Goal: Task Accomplishment & Management: Complete application form

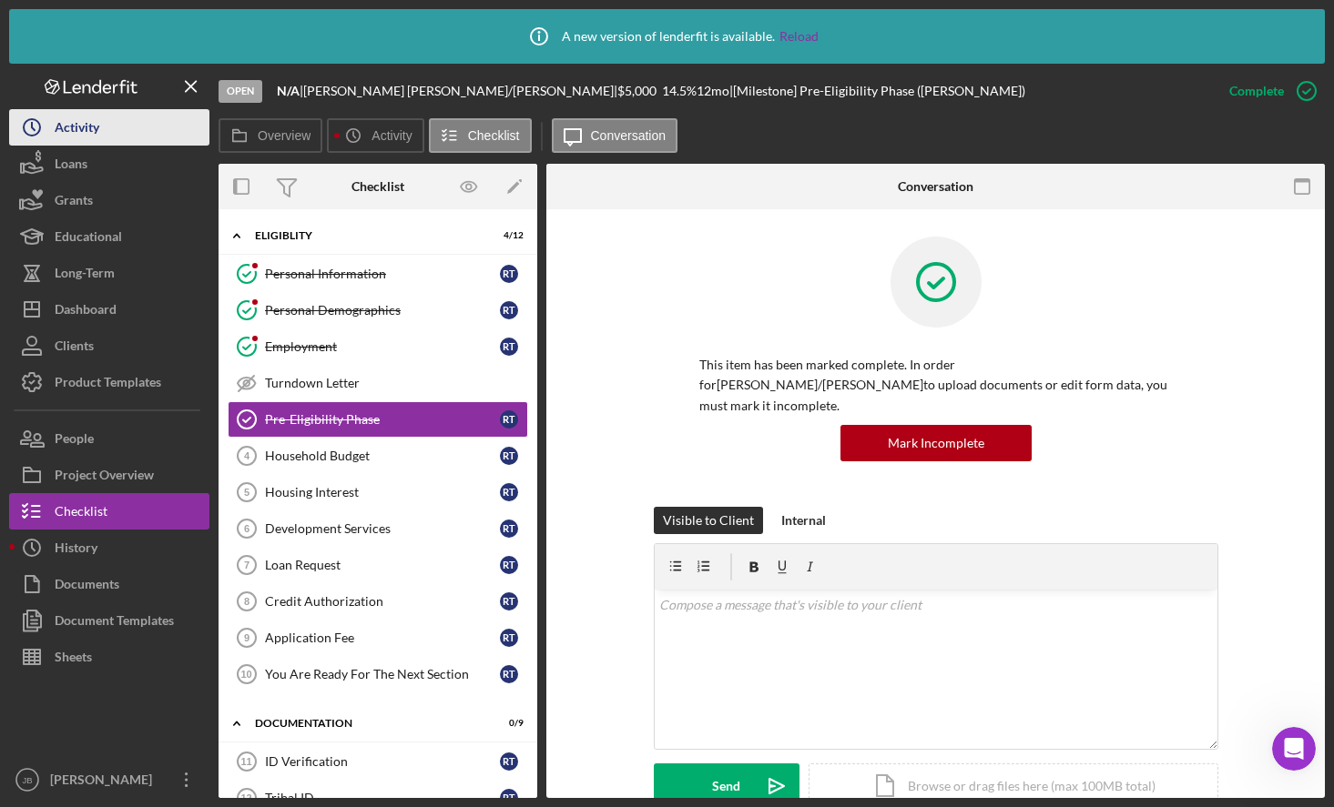
scroll to position [364, 0]
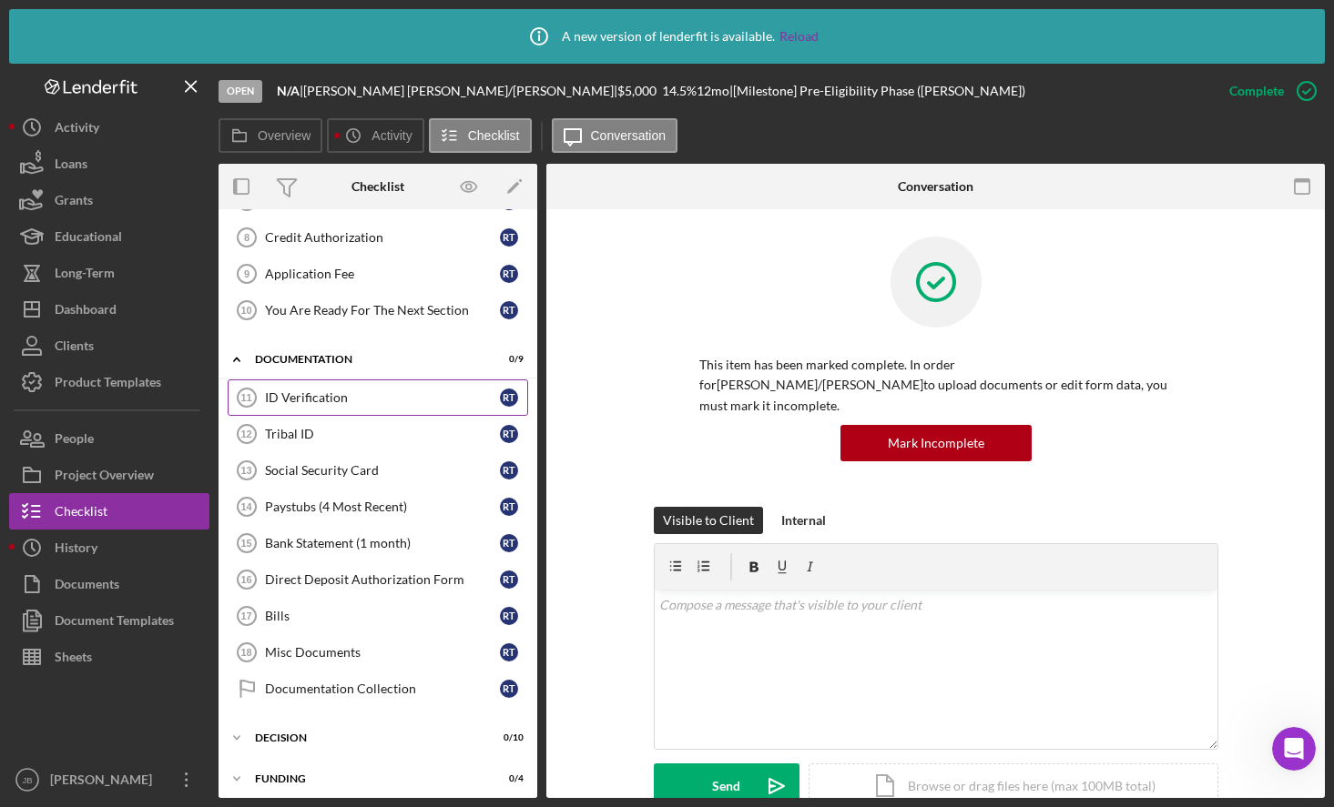
click at [309, 402] on div "ID Verification" at bounding box center [382, 398] width 235 height 15
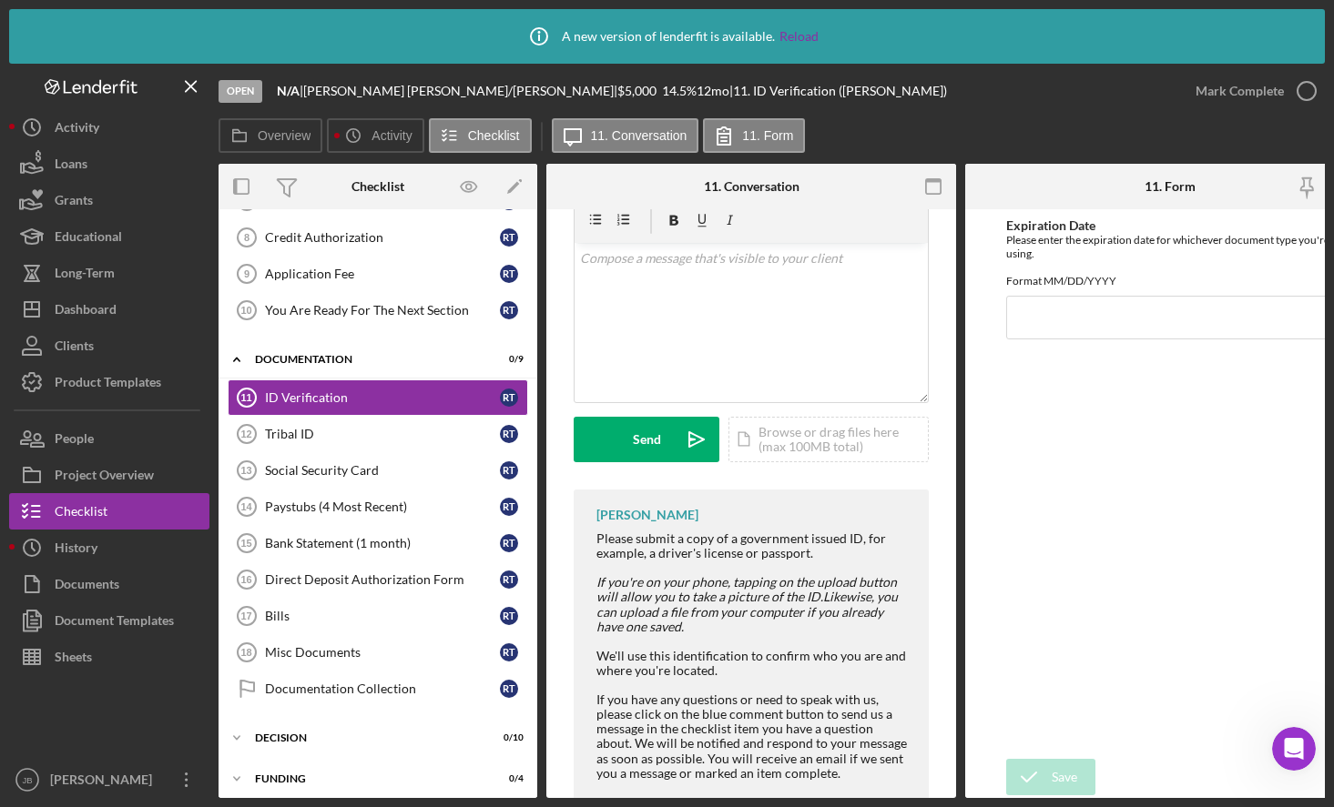
scroll to position [33, 0]
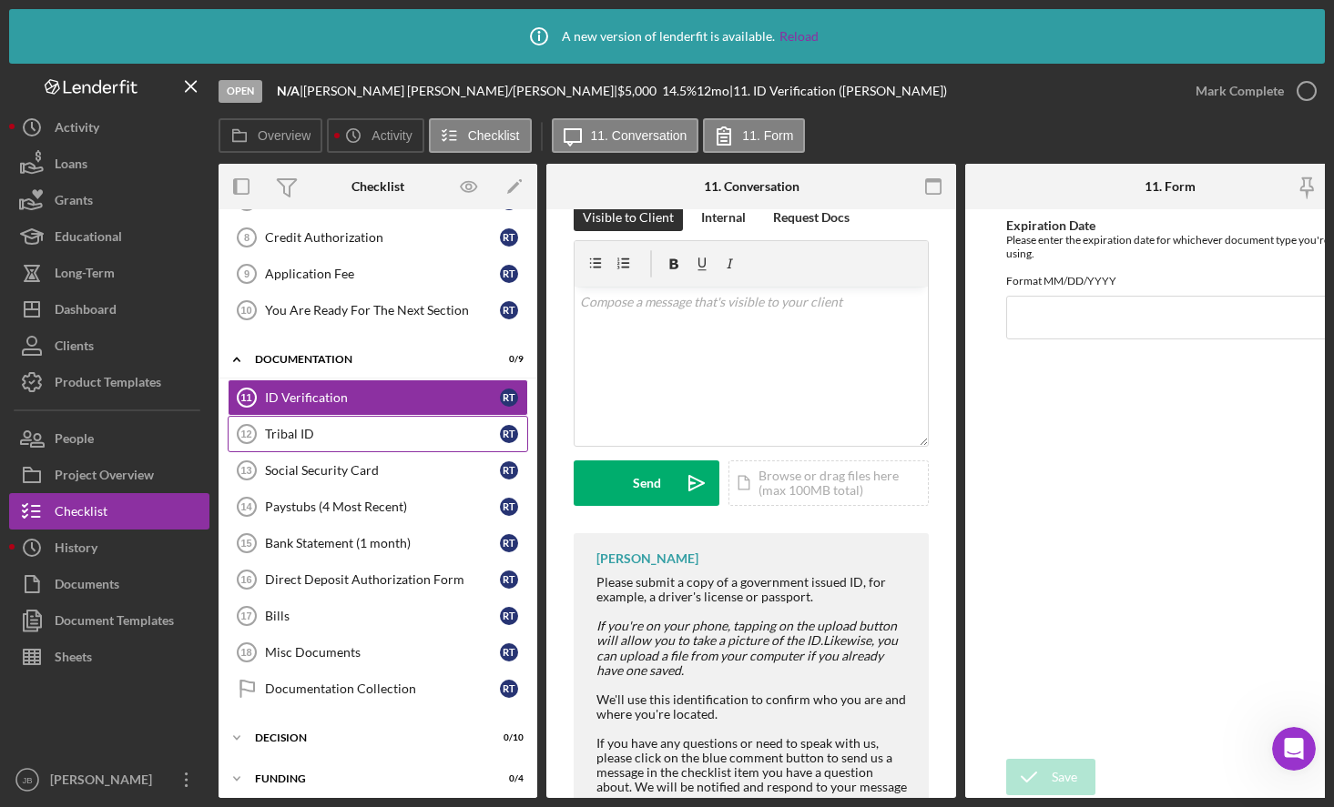
click at [410, 429] on div "Tribal ID" at bounding box center [382, 434] width 235 height 15
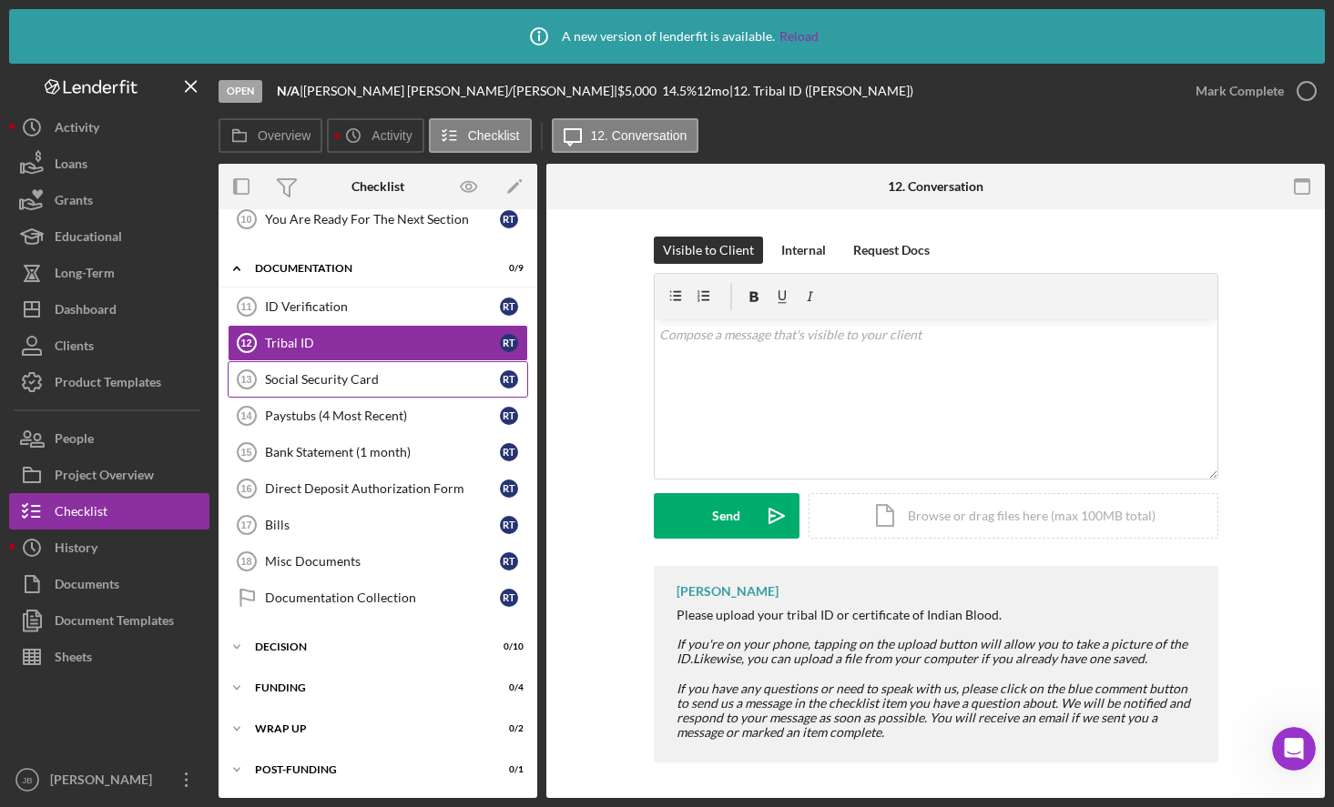
click at [426, 375] on div "Social Security Card" at bounding box center [382, 379] width 235 height 15
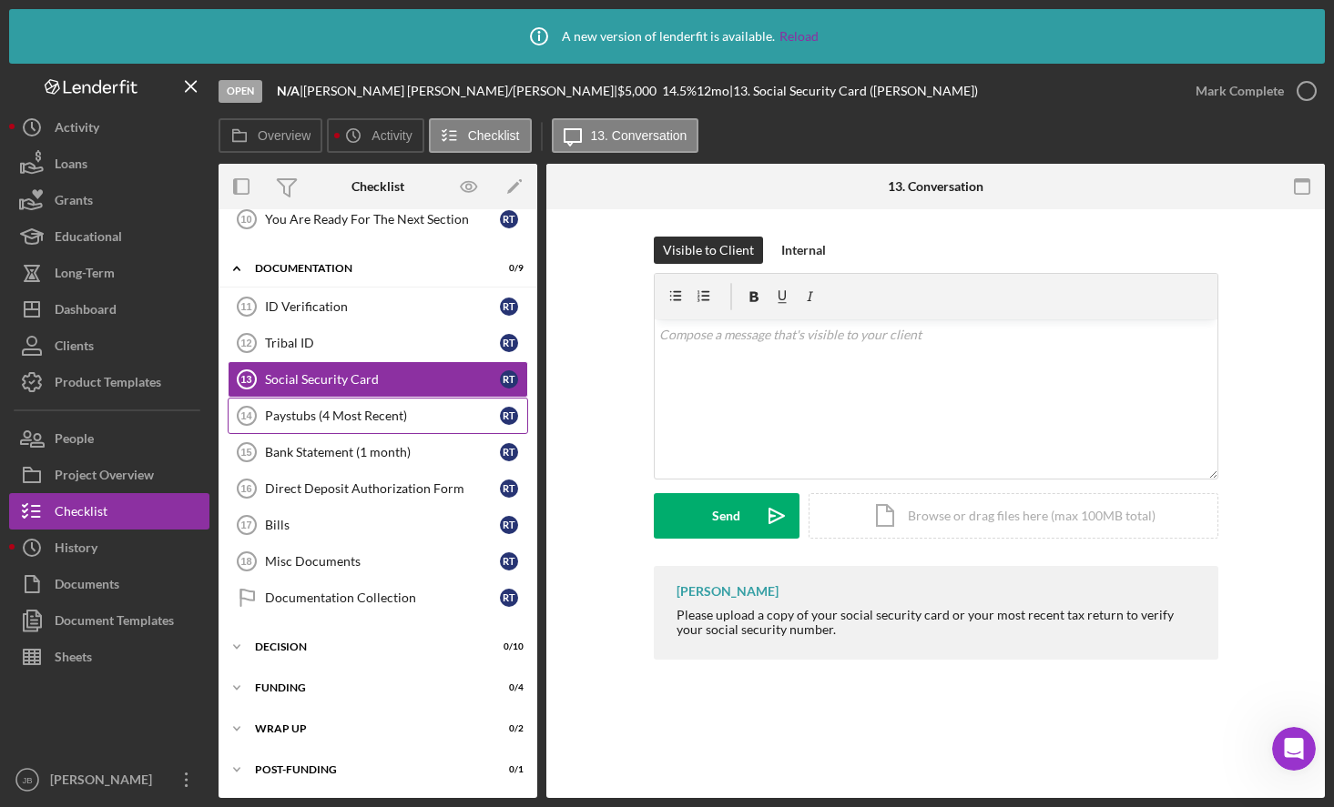
click at [429, 424] on link "Paystubs (4 Most Recent) 14 Paystubs (4 Most Recent) R T" at bounding box center [378, 416] width 300 height 36
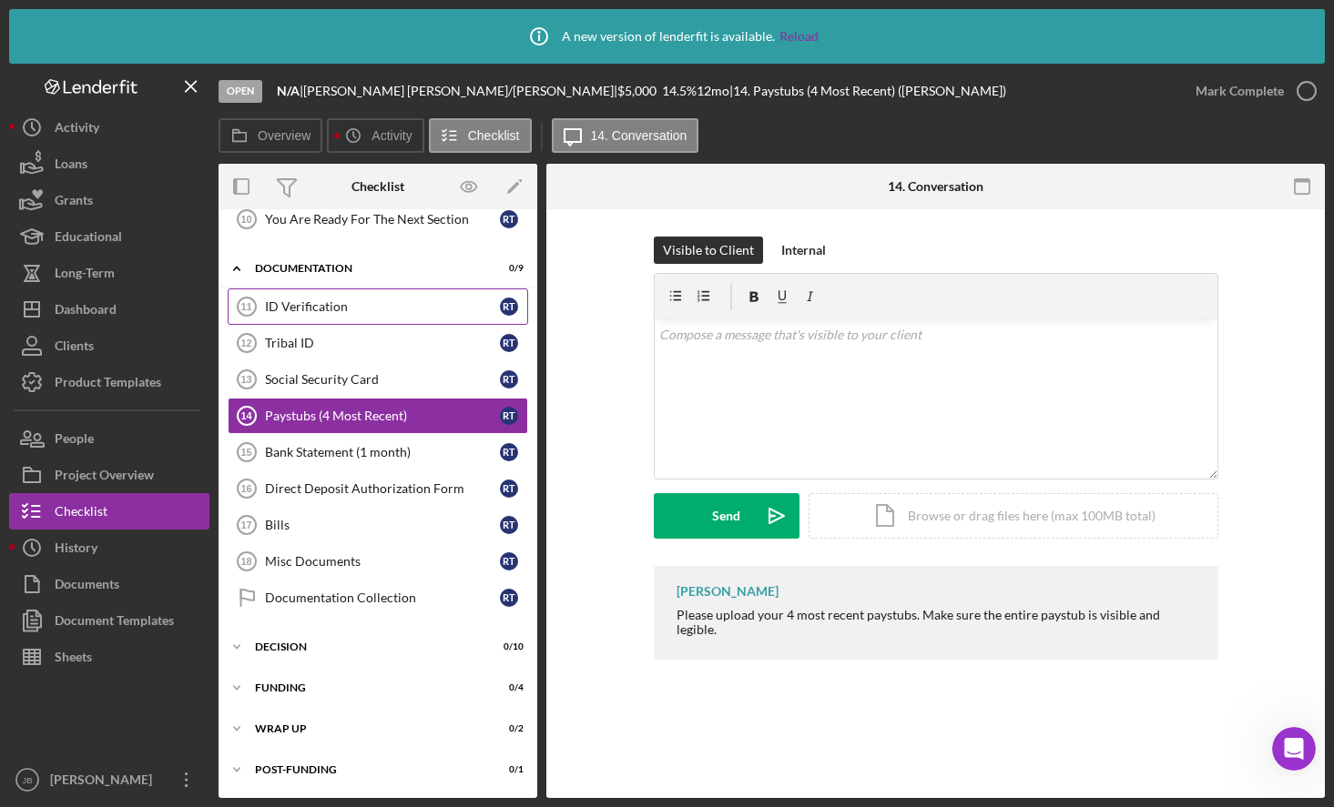
click at [431, 309] on div "ID Verification" at bounding box center [382, 306] width 235 height 15
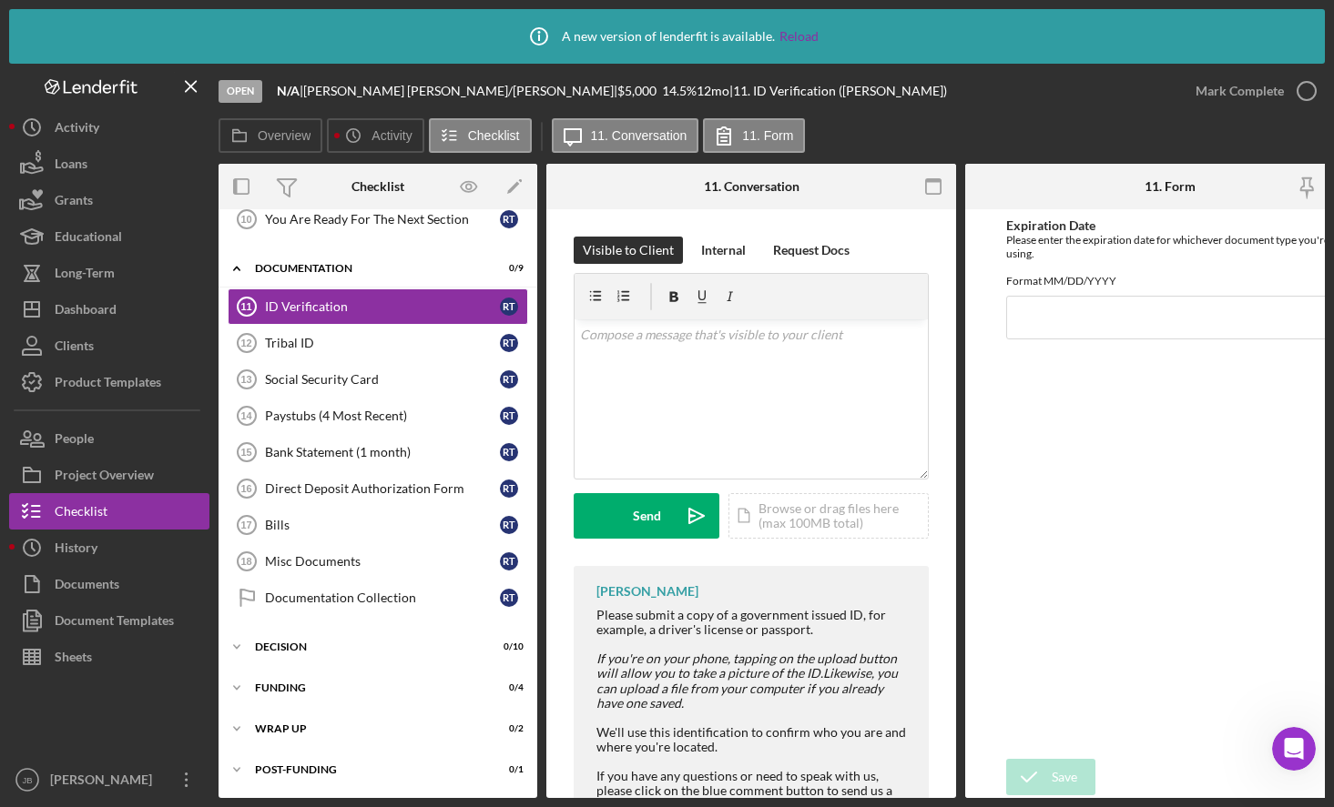
click at [188, 84] on line "button" at bounding box center [191, 86] width 10 height 10
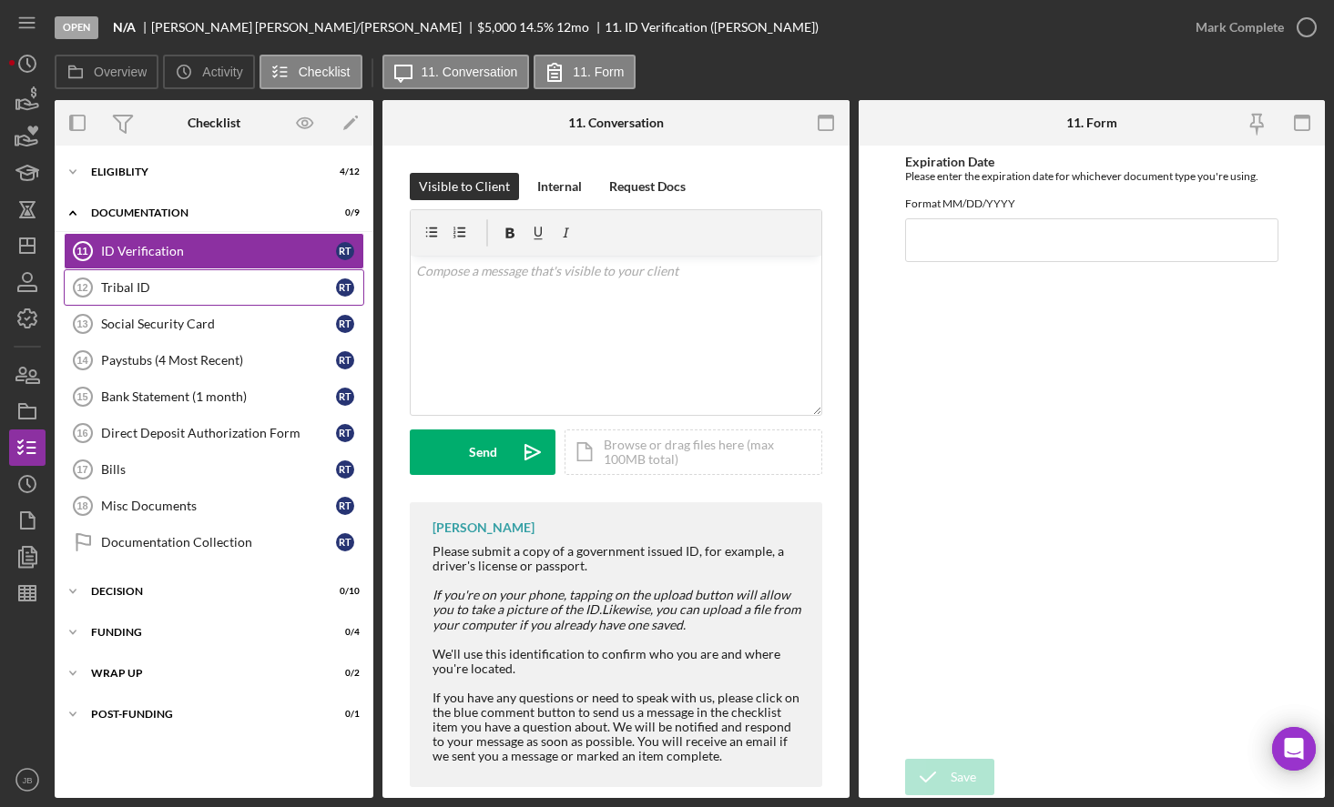
click at [179, 274] on link "Tribal ID 12 Tribal ID R T" at bounding box center [214, 287] width 300 height 36
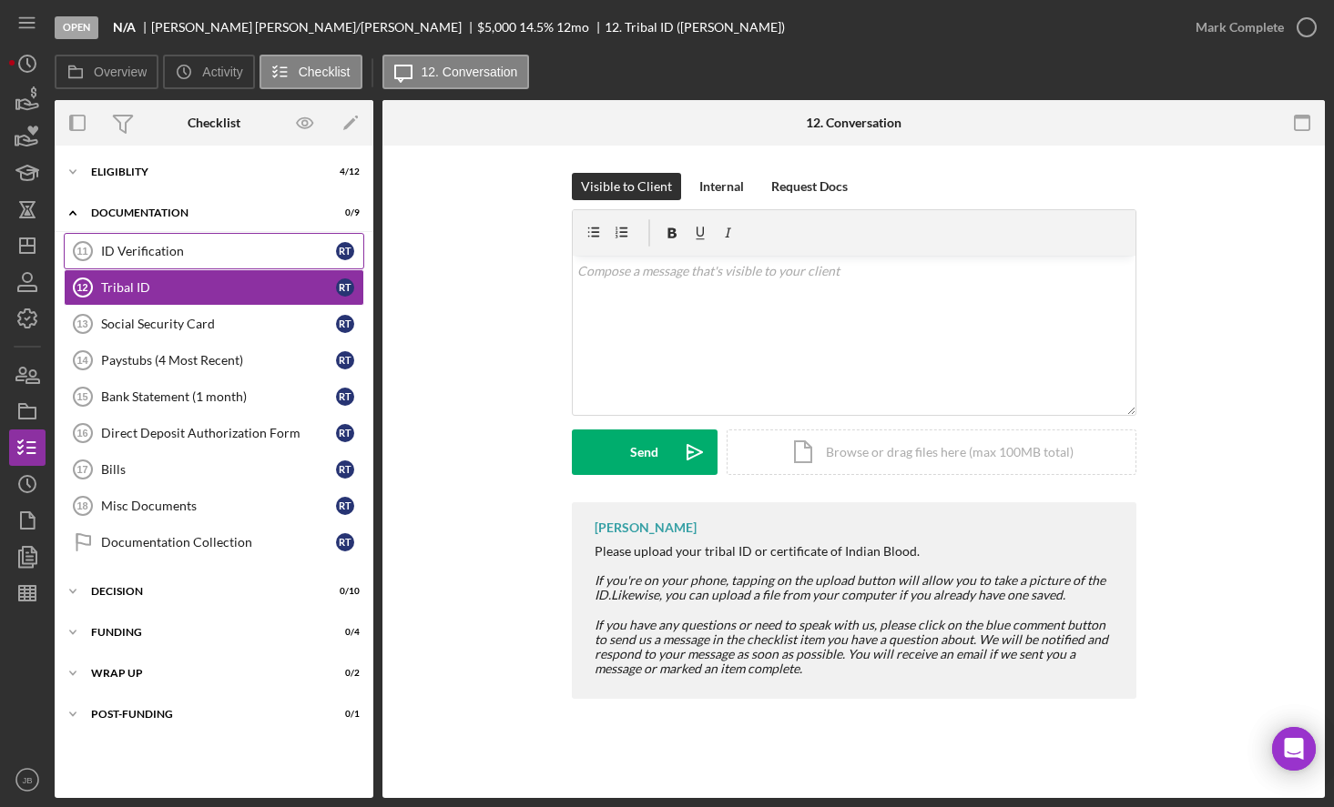
click at [198, 246] on div "ID Verification" at bounding box center [218, 251] width 235 height 15
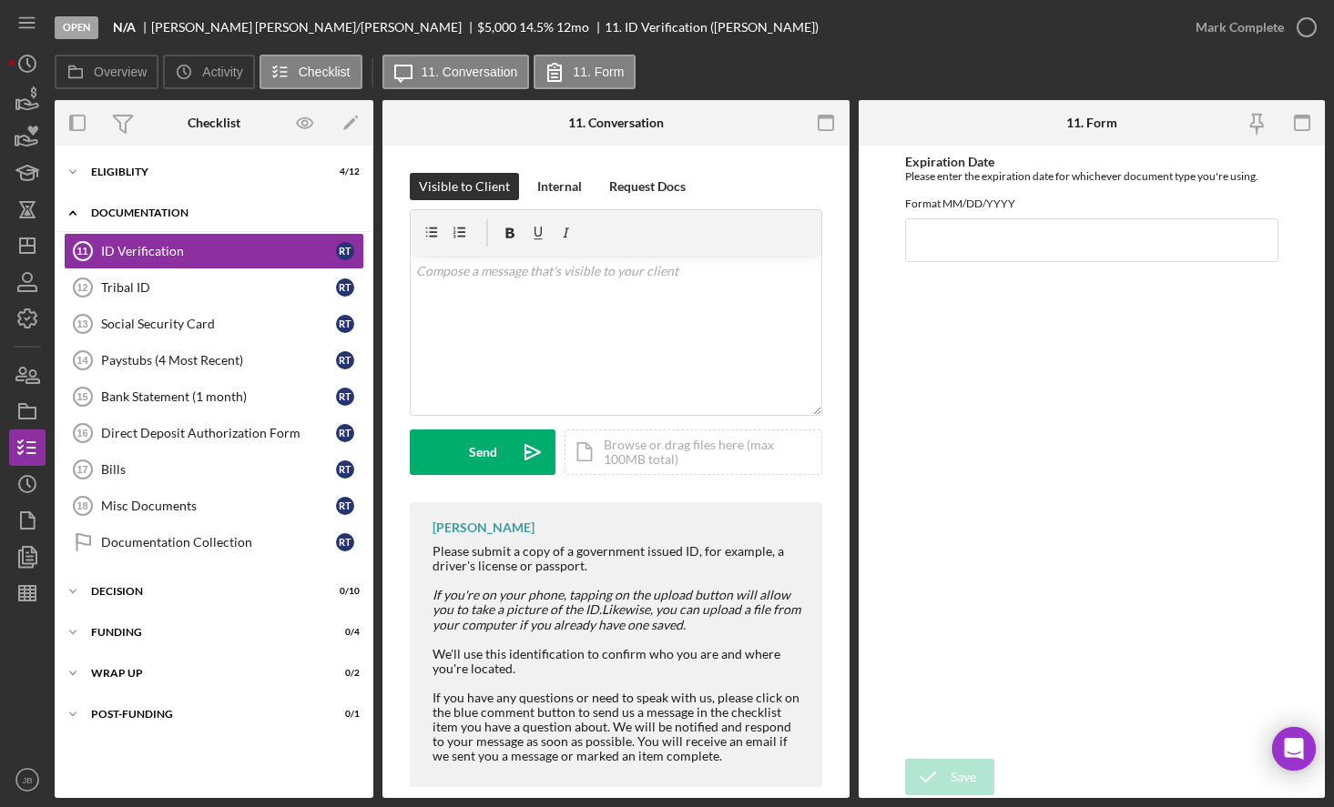
click at [198, 211] on div "Documentation" at bounding box center [220, 213] width 259 height 11
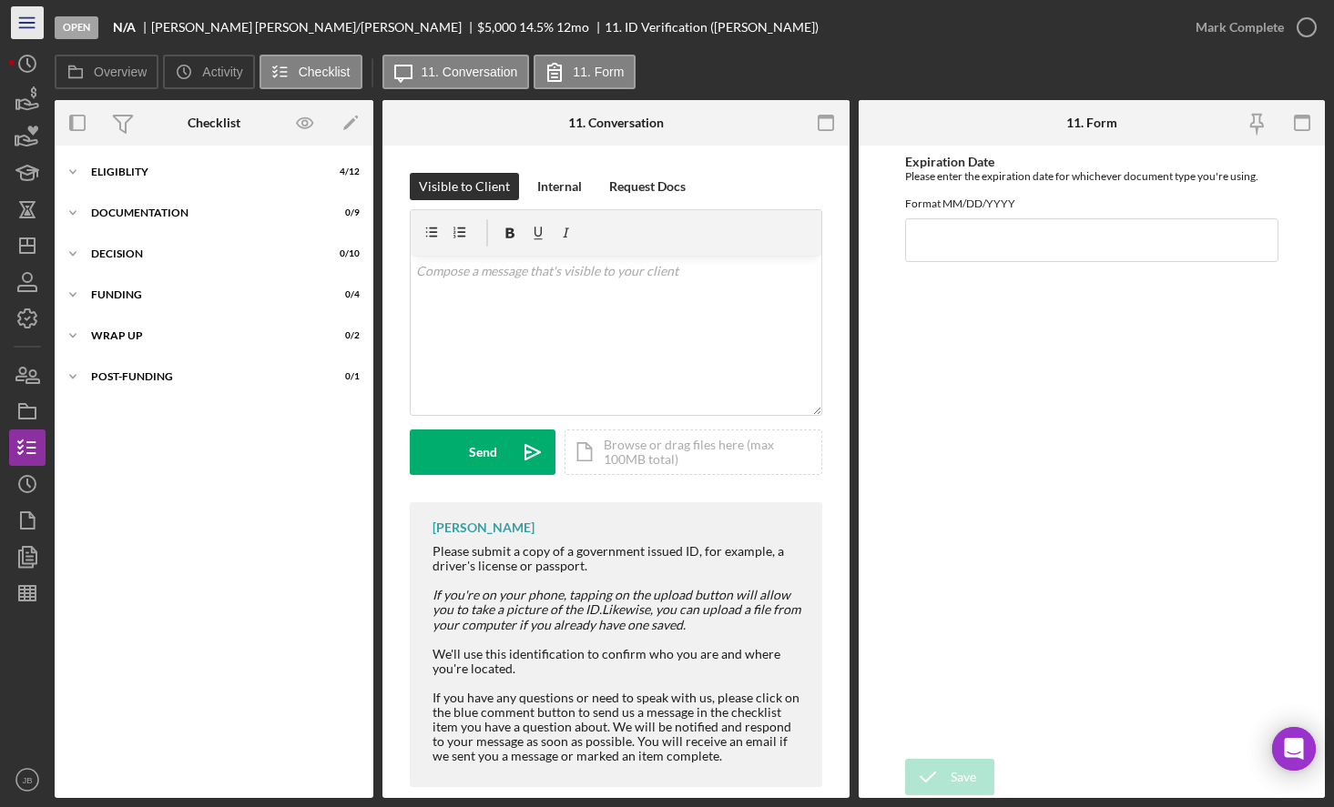
click at [32, 27] on line "button" at bounding box center [26, 27] width 15 height 0
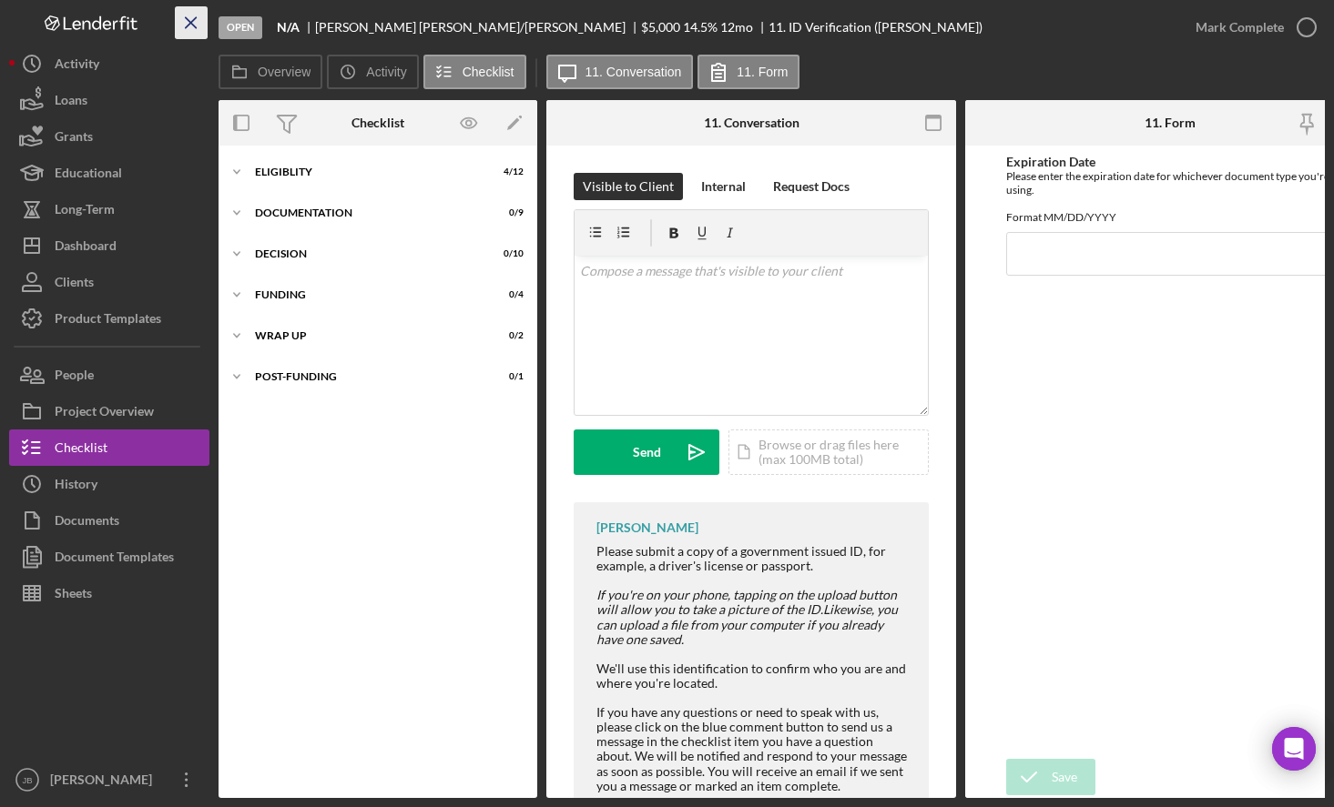
click at [187, 24] on icon "Icon/Menu Close" at bounding box center [191, 23] width 41 height 41
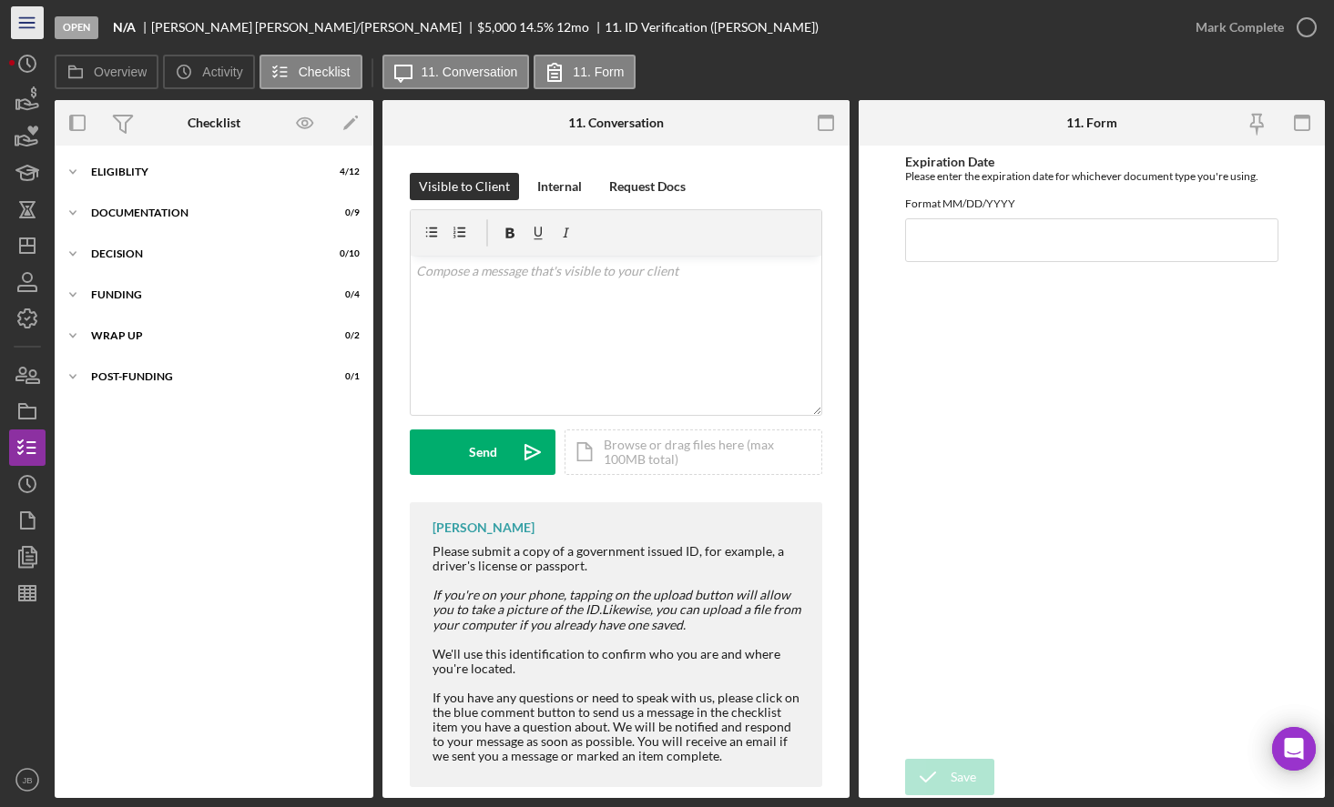
click at [25, 12] on icon "Icon/Menu" at bounding box center [27, 23] width 41 height 41
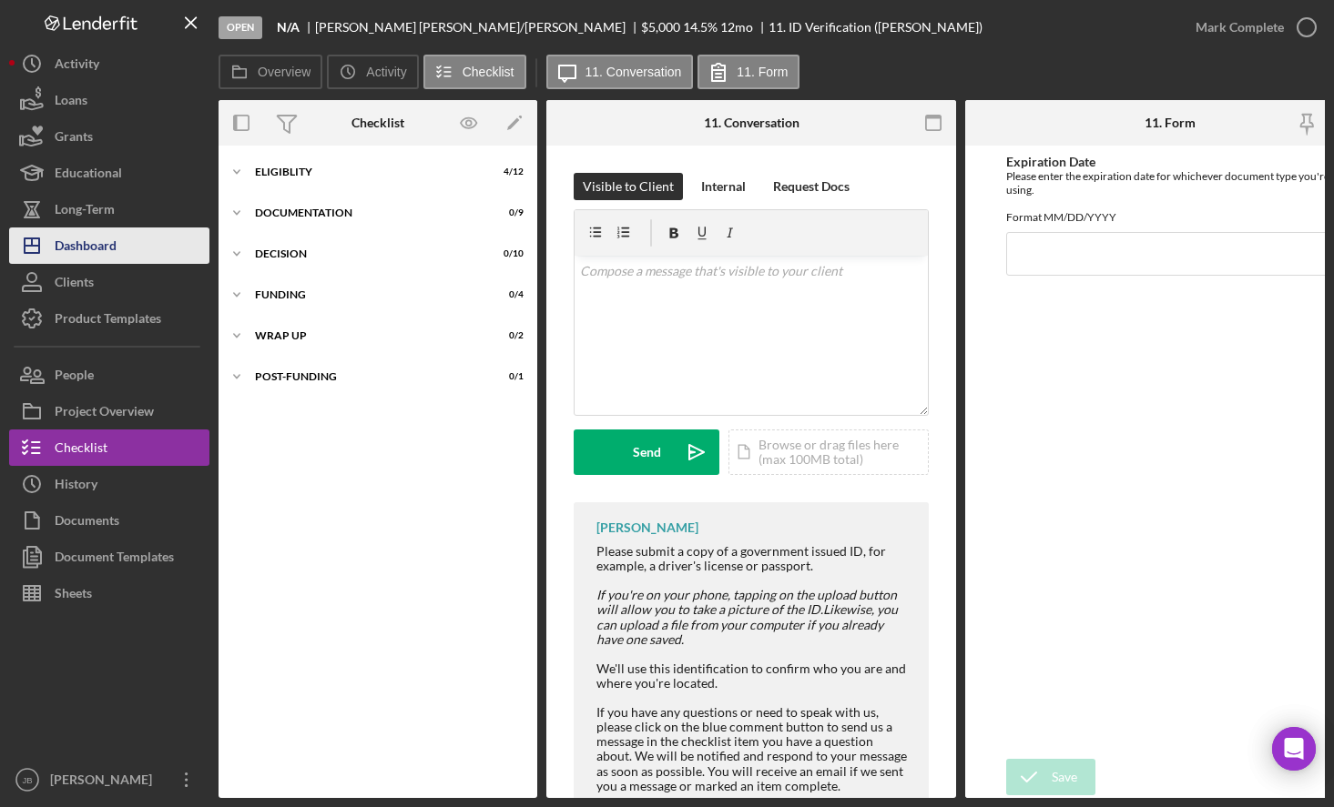
click at [108, 237] on div "Dashboard" at bounding box center [86, 248] width 62 height 41
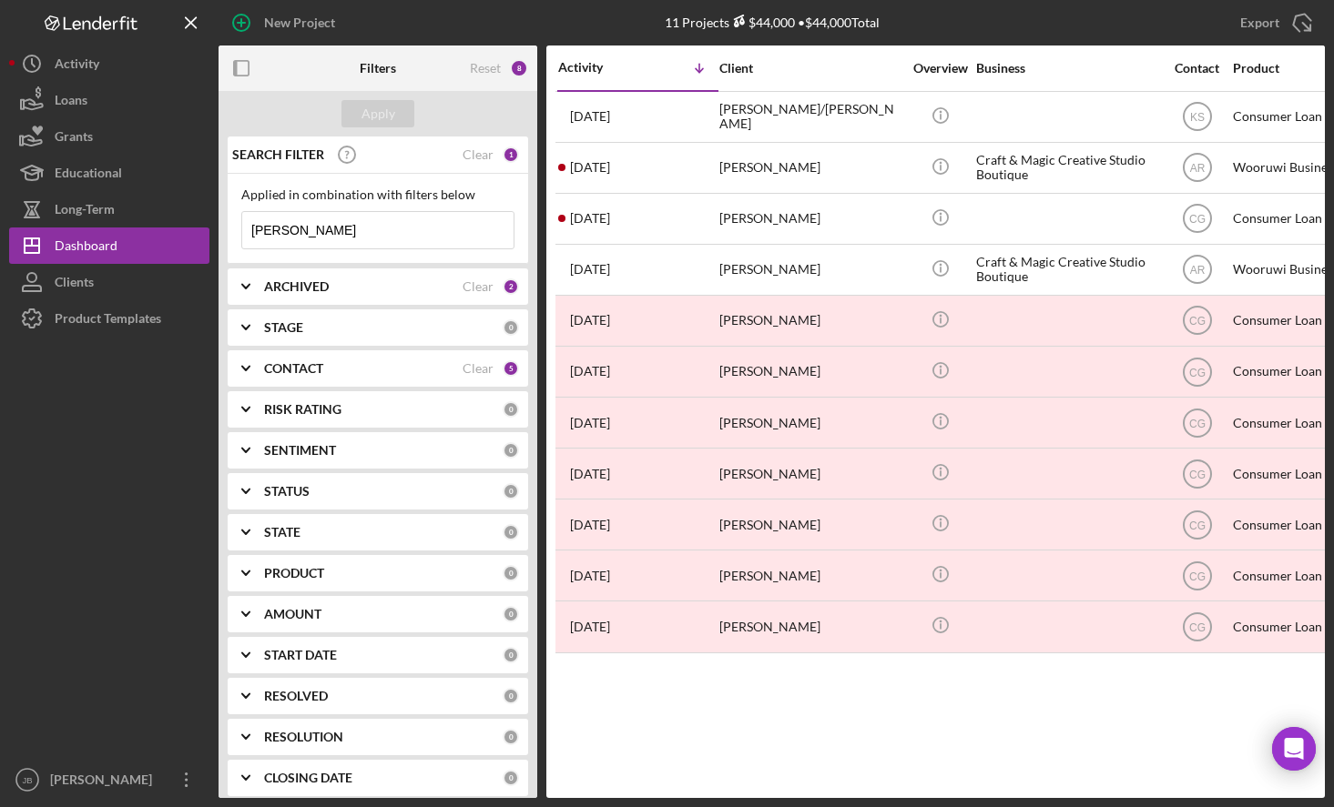
click at [416, 246] on input "Rosemary Taylor" at bounding box center [377, 230] width 271 height 36
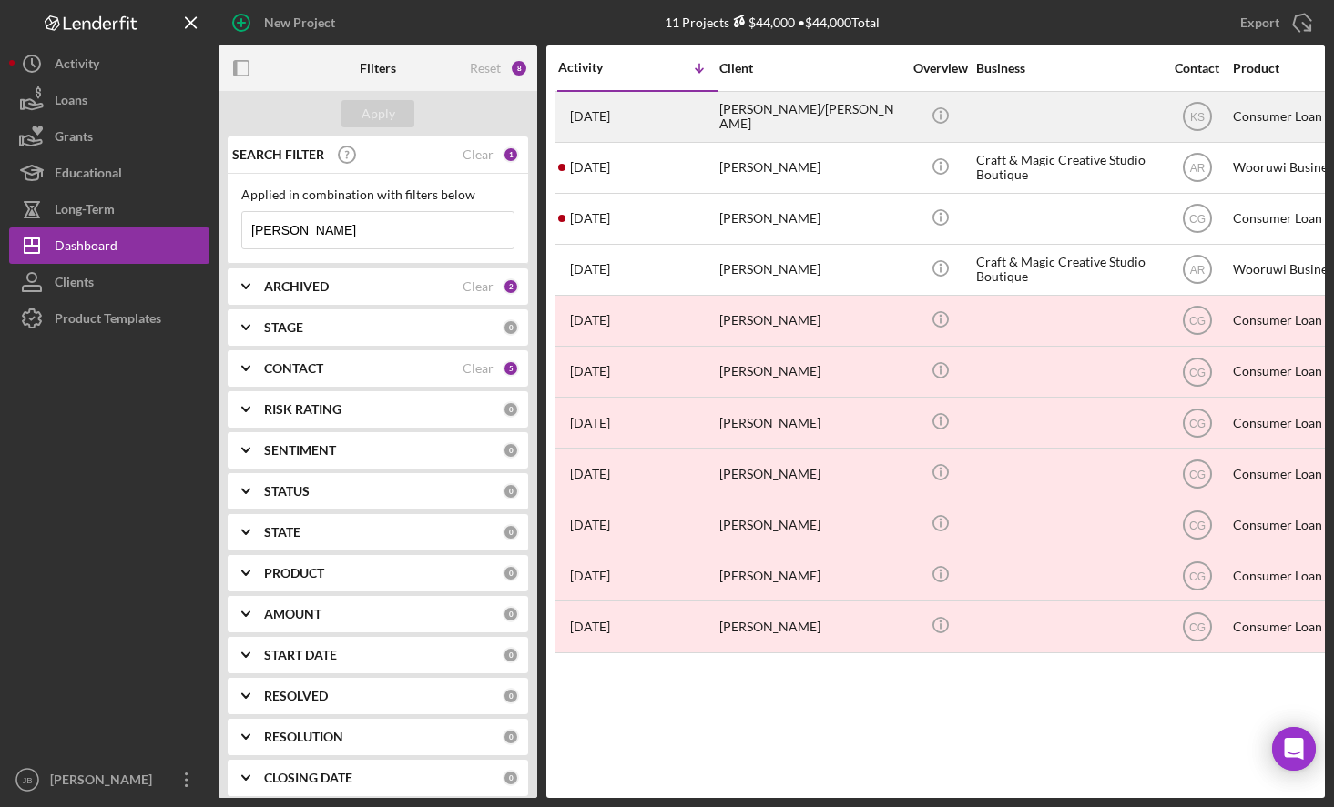
click at [752, 115] on div "[PERSON_NAME]/[PERSON_NAME]" at bounding box center [810, 117] width 182 height 48
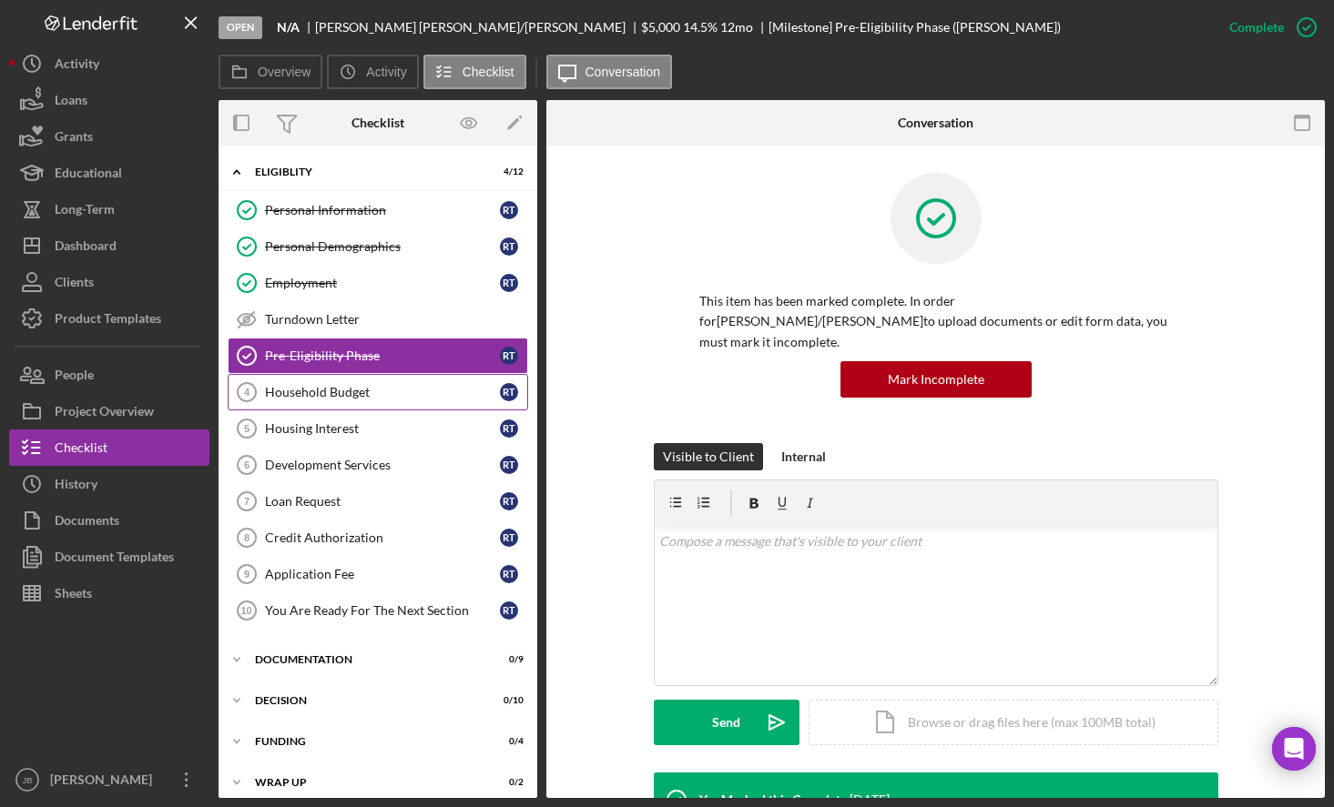
click at [354, 399] on div "Household Budget" at bounding box center [382, 392] width 235 height 15
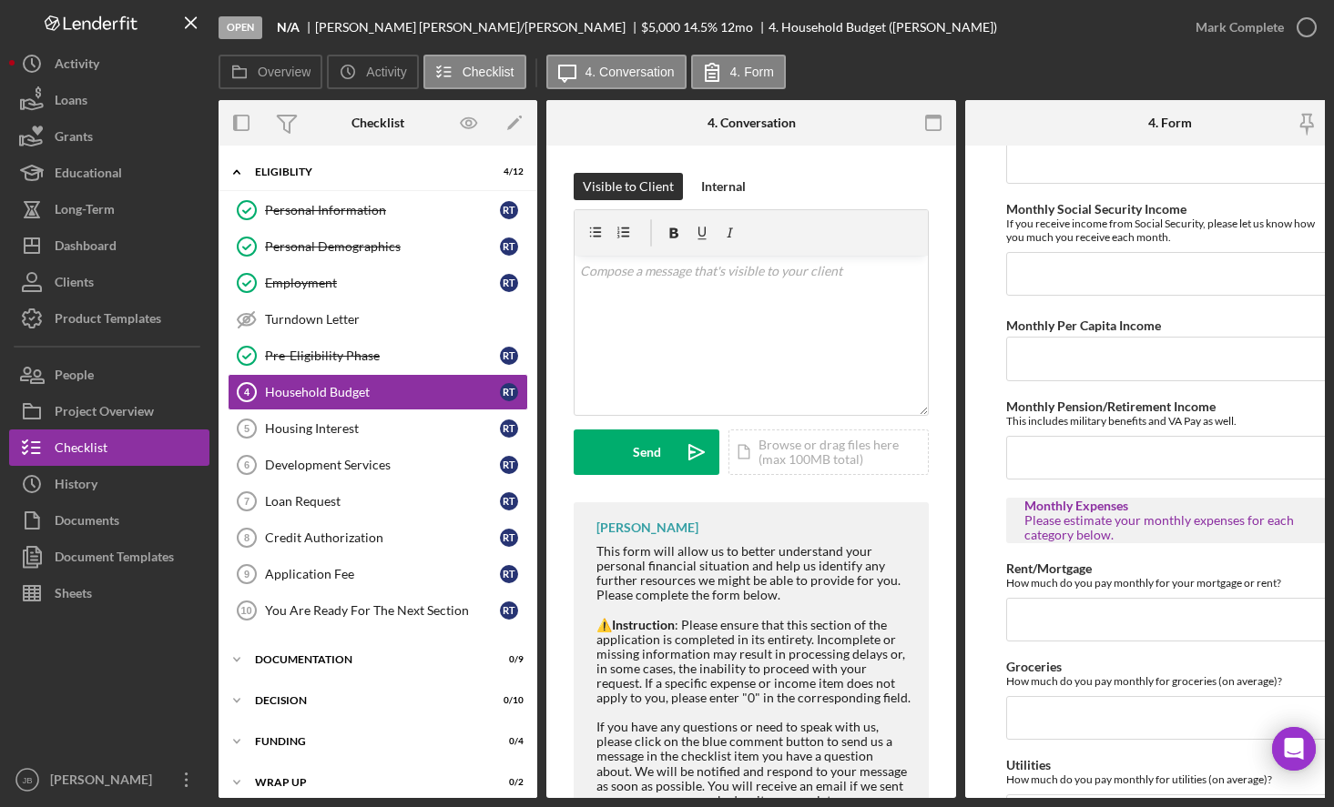
scroll to position [546, 0]
click at [394, 671] on div "Icon/Expander Documentation 0 / 9" at bounding box center [377, 660] width 319 height 36
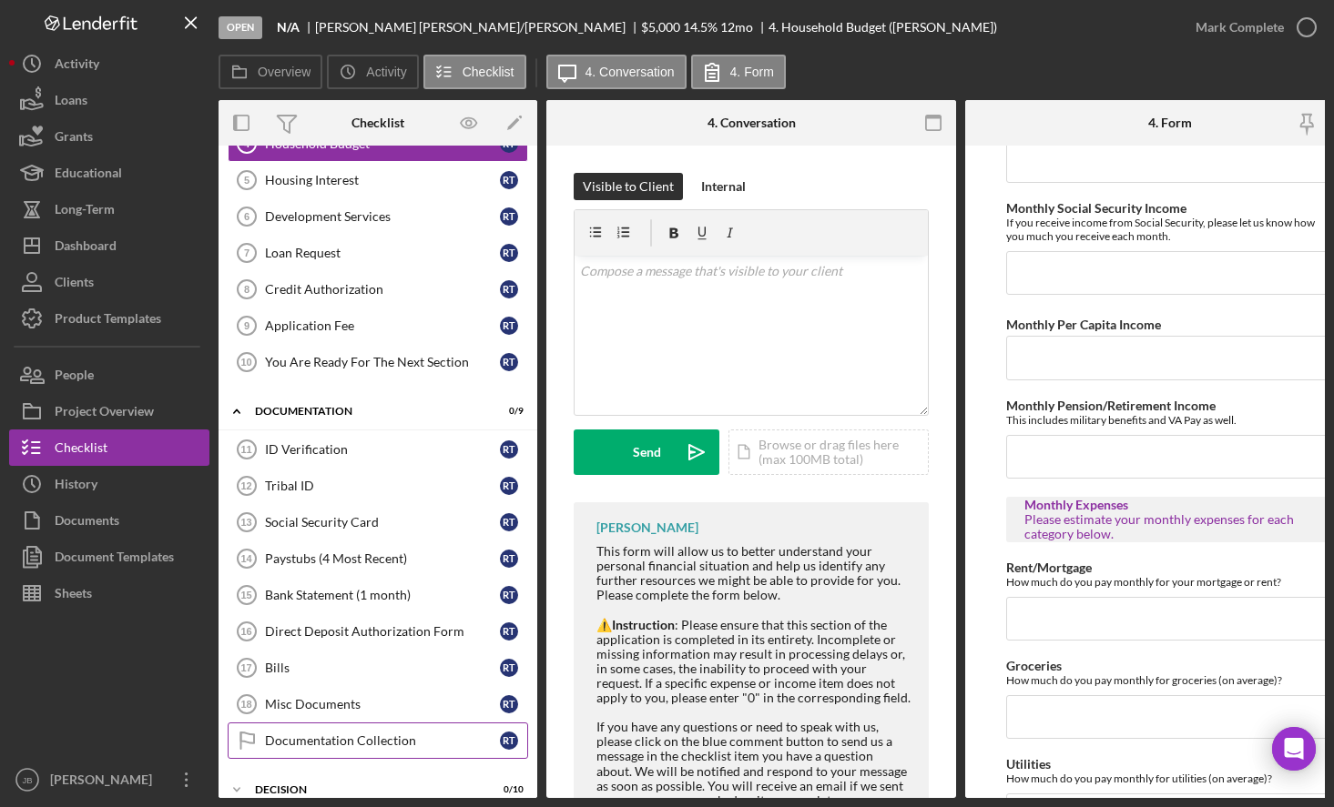
scroll to position [364, 0]
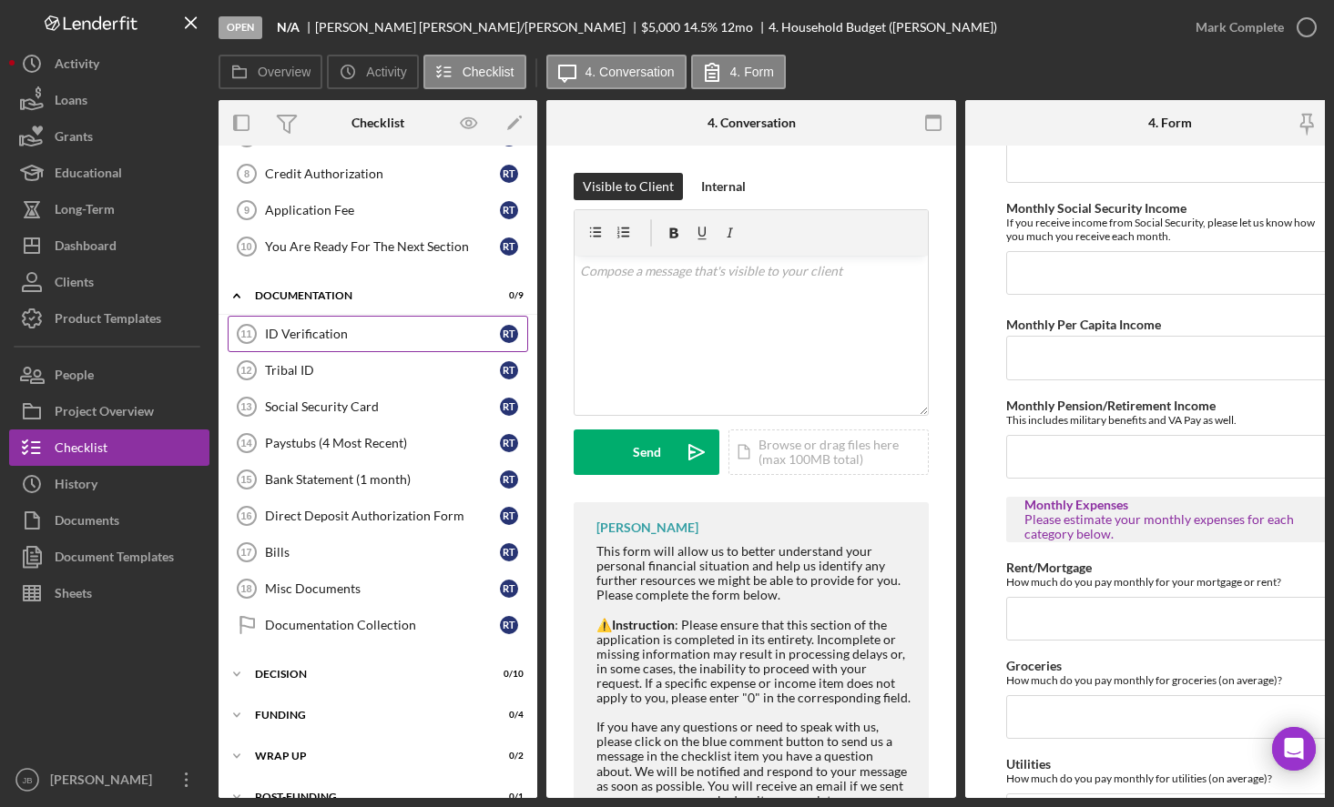
click at [401, 337] on div "ID Verification" at bounding box center [382, 334] width 235 height 15
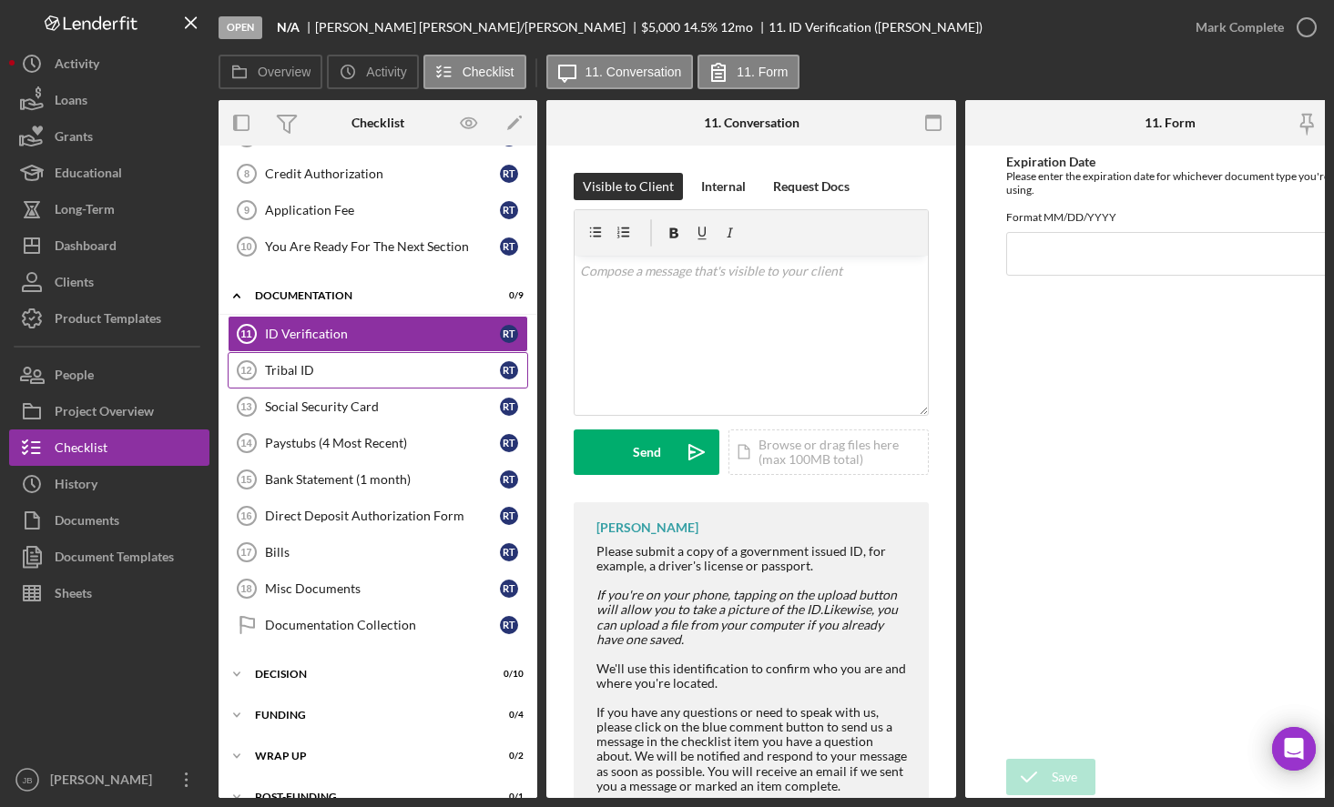
click at [391, 380] on link "Tribal ID 12 Tribal ID R T" at bounding box center [378, 370] width 300 height 36
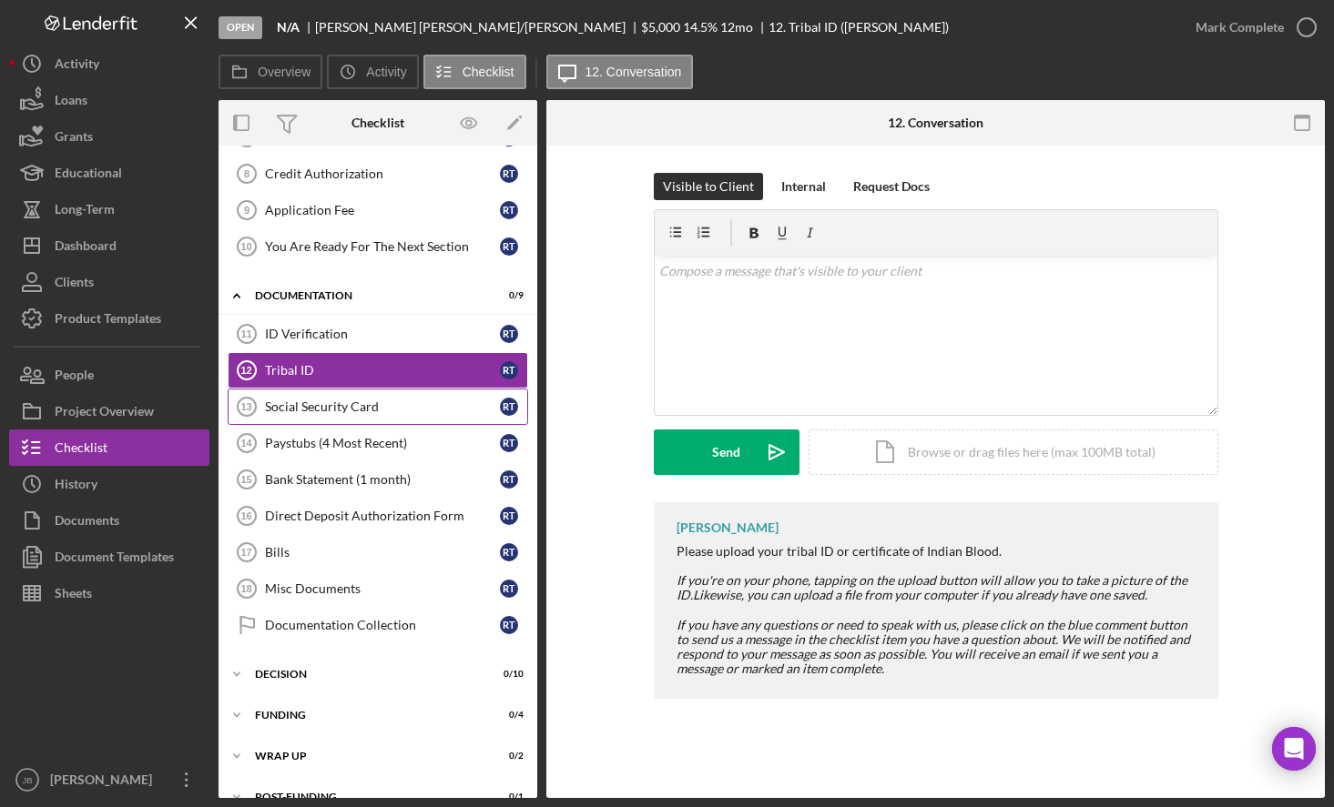
click at [362, 409] on div "Social Security Card" at bounding box center [382, 407] width 235 height 15
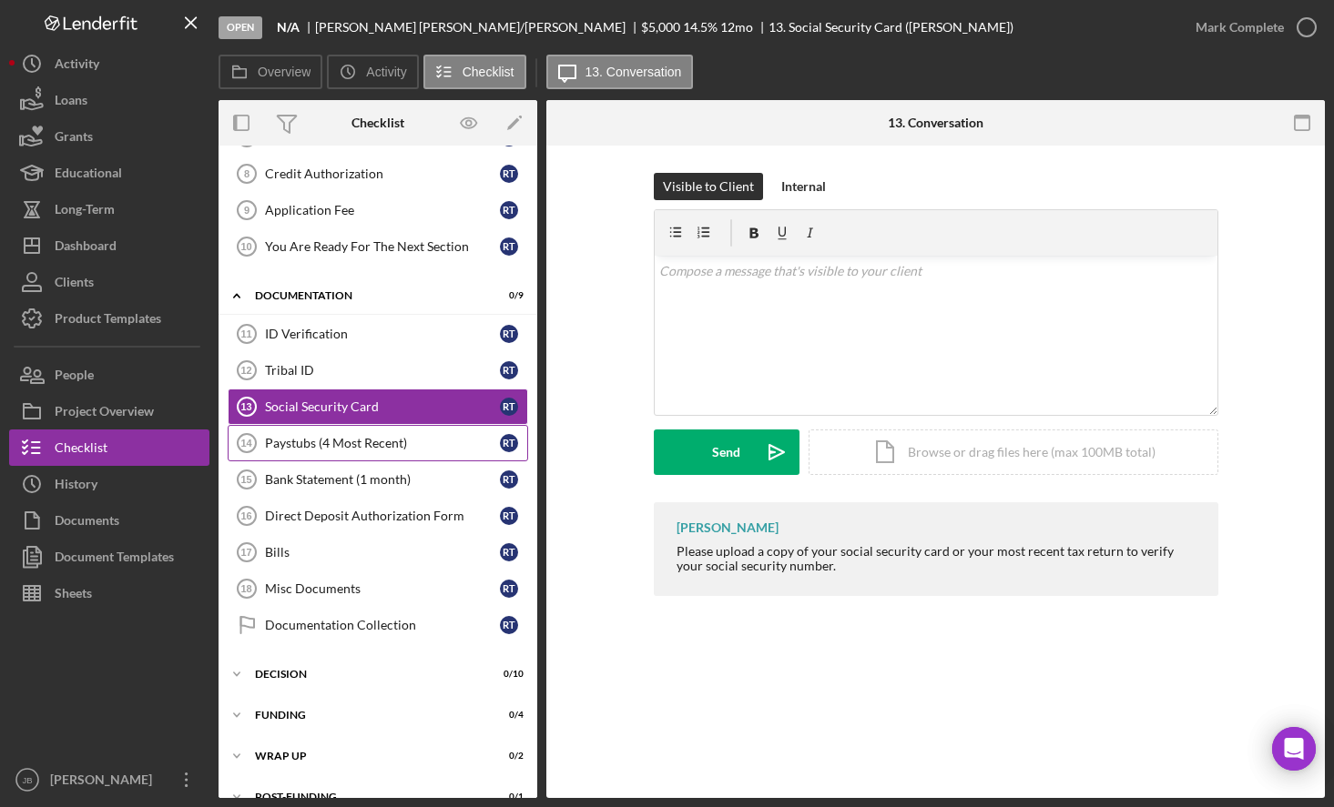
click at [362, 454] on link "Paystubs (4 Most Recent) 14 Paystubs (4 Most Recent) R T" at bounding box center [378, 443] width 300 height 36
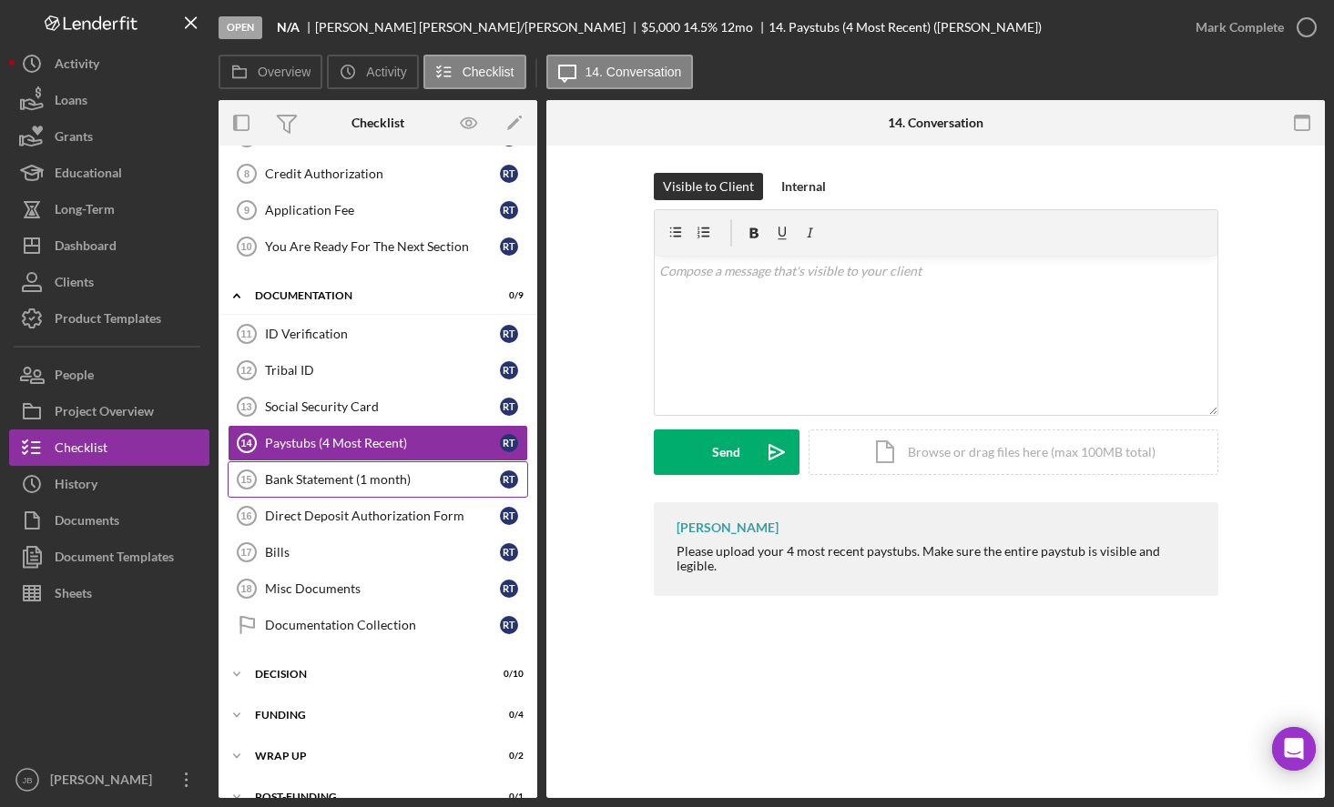
click at [383, 488] on link "Bank Statement (1 month) 15 Bank Statement (1 month) R T" at bounding box center [378, 480] width 300 height 36
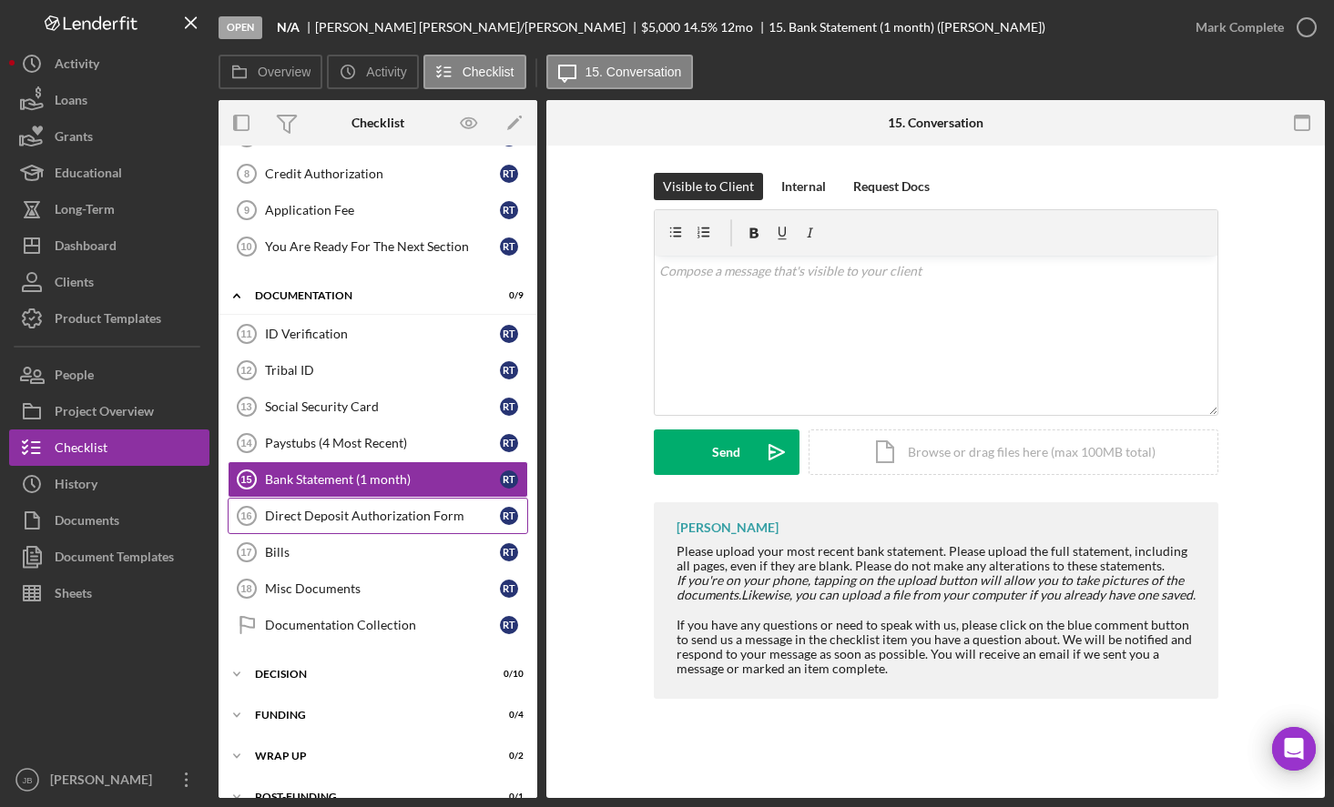
click at [371, 512] on div "Direct Deposit Authorization Form" at bounding box center [382, 516] width 235 height 15
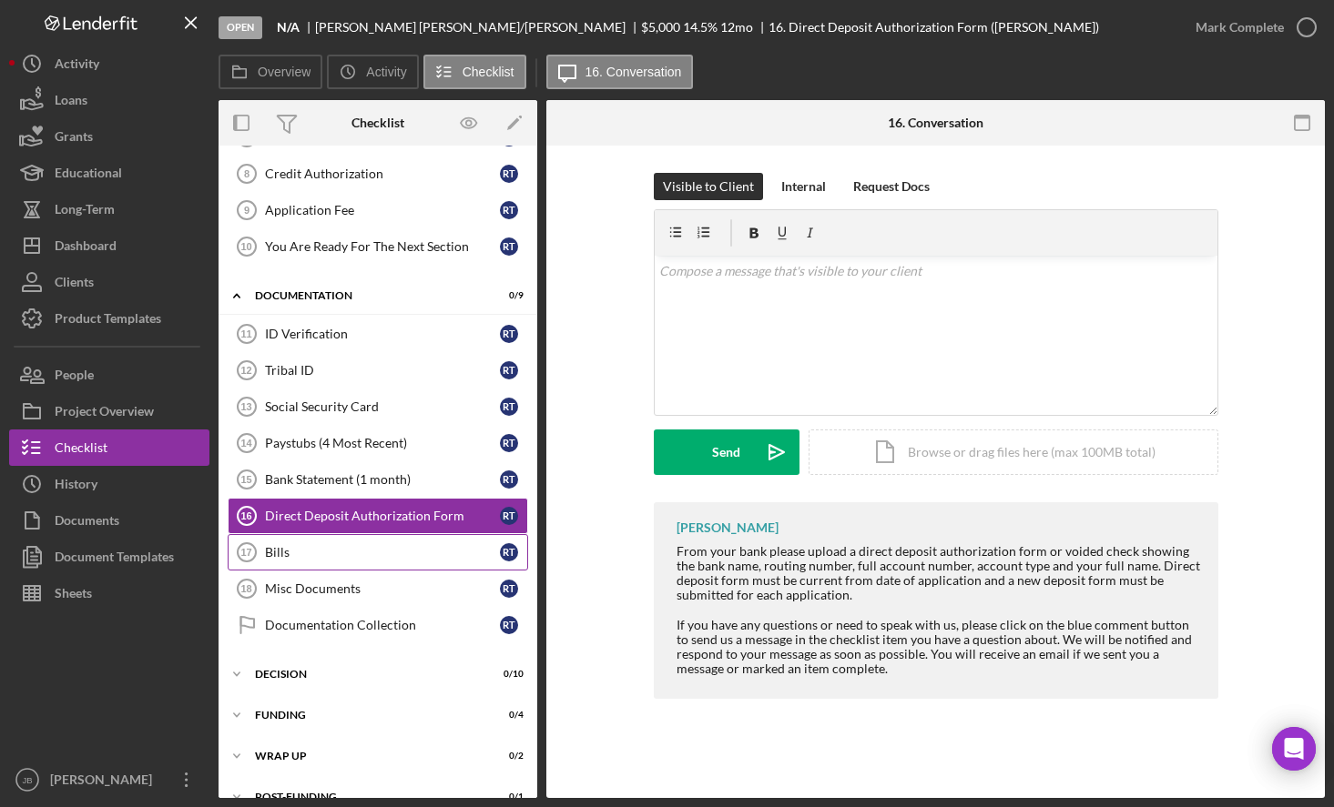
click at [328, 560] on link "Bills 17 Bills R T" at bounding box center [378, 552] width 300 height 36
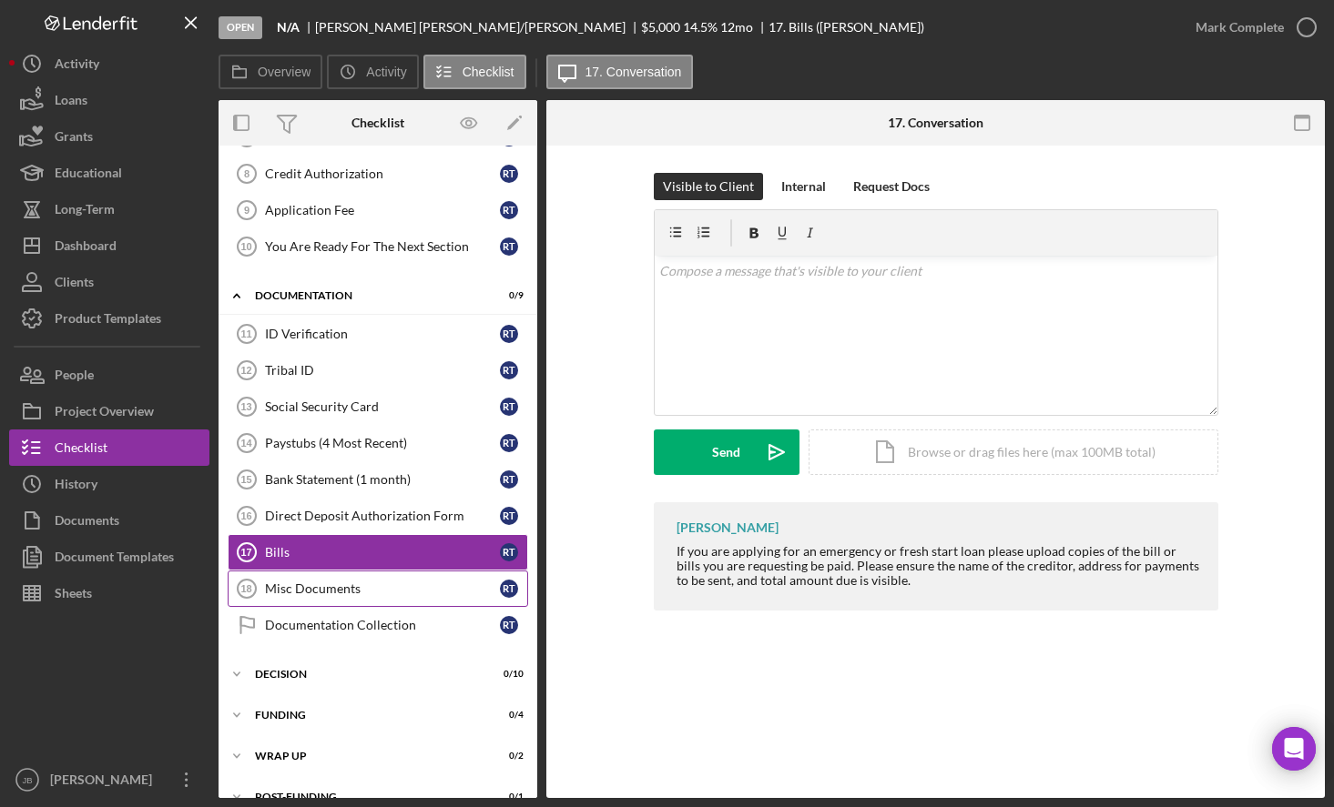
click at [371, 585] on div "Misc Documents" at bounding box center [382, 589] width 235 height 15
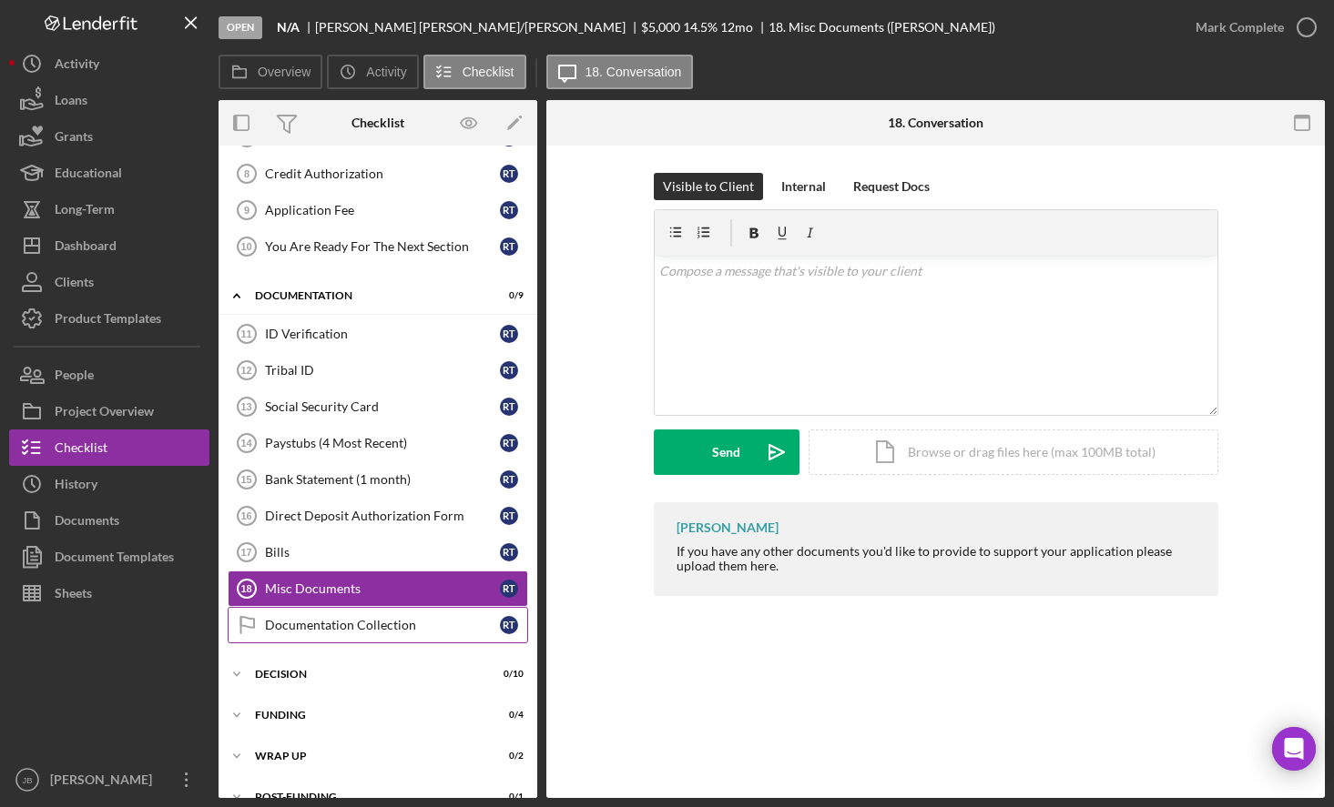
click at [370, 626] on div "Documentation Collection" at bounding box center [382, 625] width 235 height 15
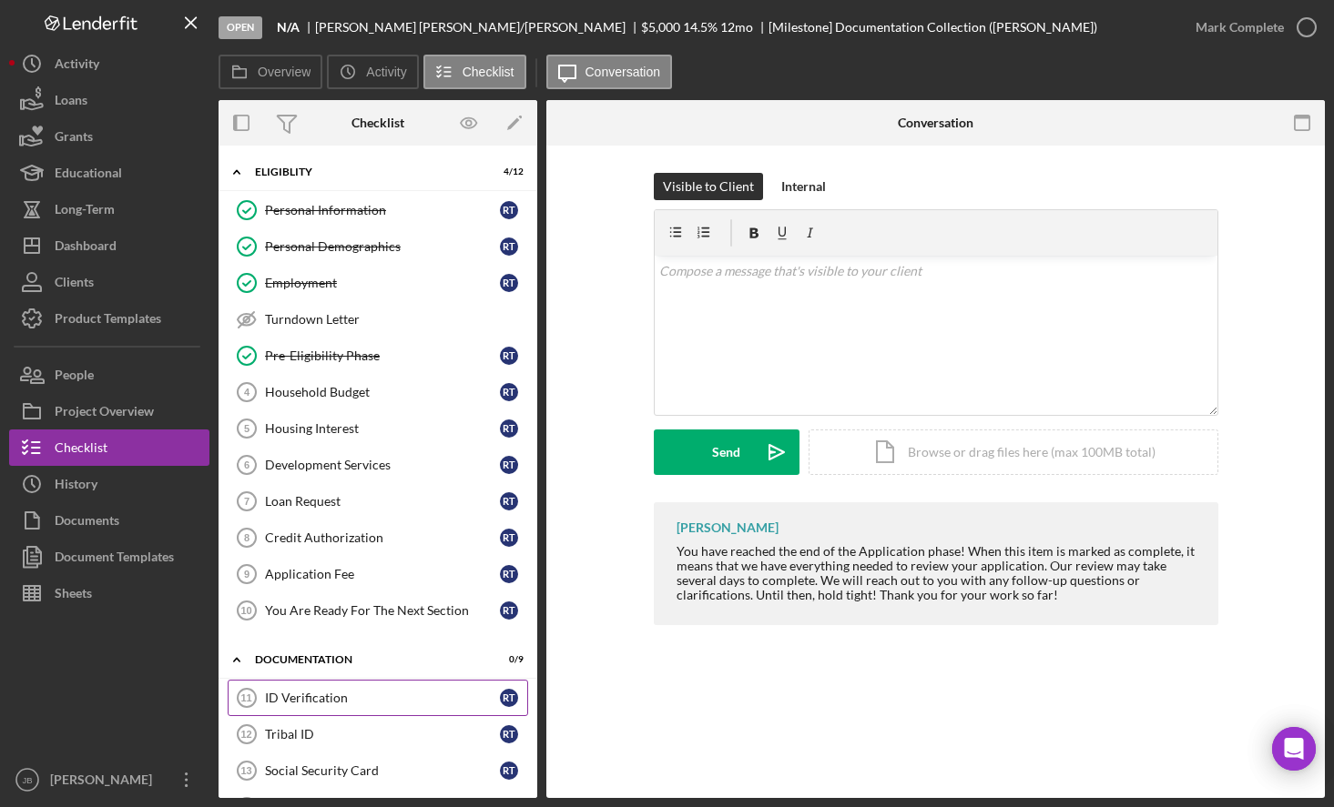
click at [400, 702] on div "ID Verification" at bounding box center [382, 698] width 235 height 15
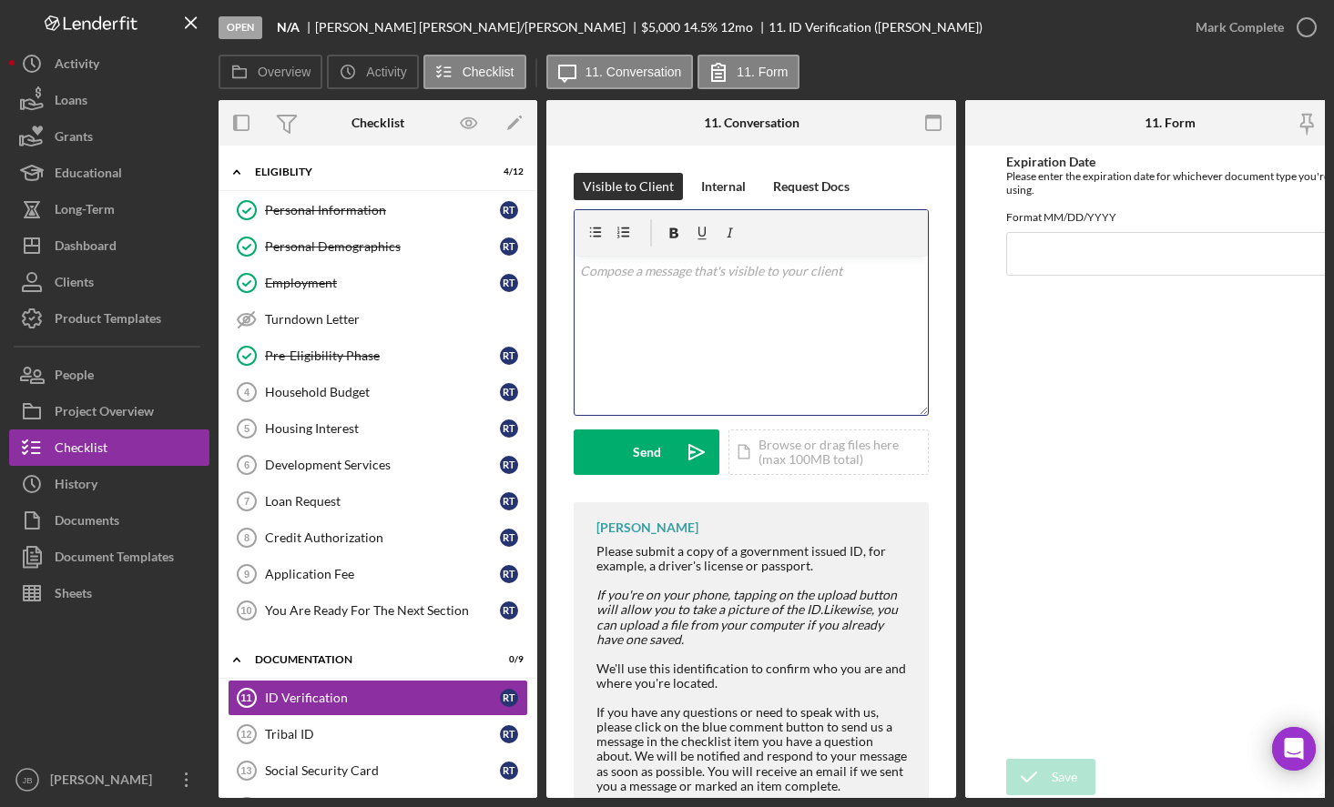
click at [702, 288] on div "v Color teal Color pink Remove color Add row above Add row below Add column bef…" at bounding box center [750, 335] width 353 height 159
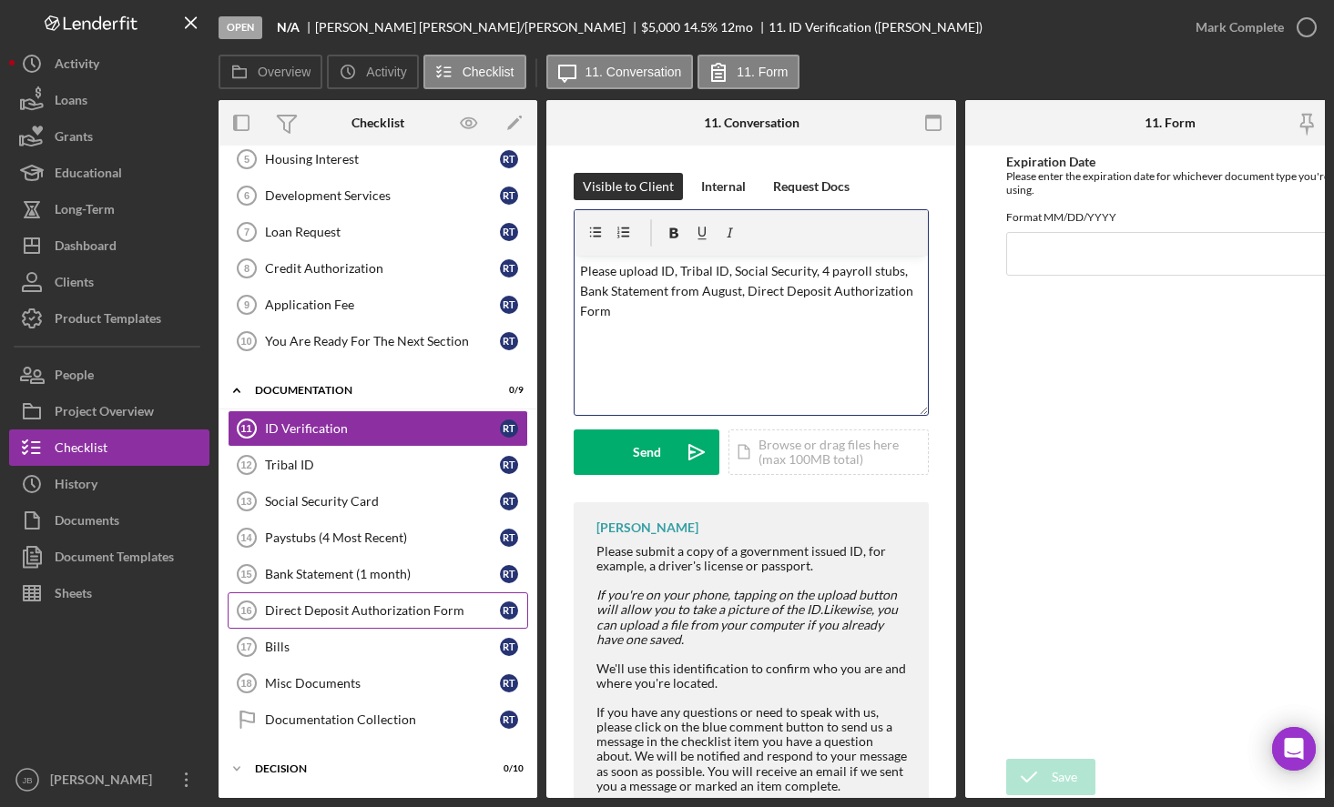
scroll to position [273, 0]
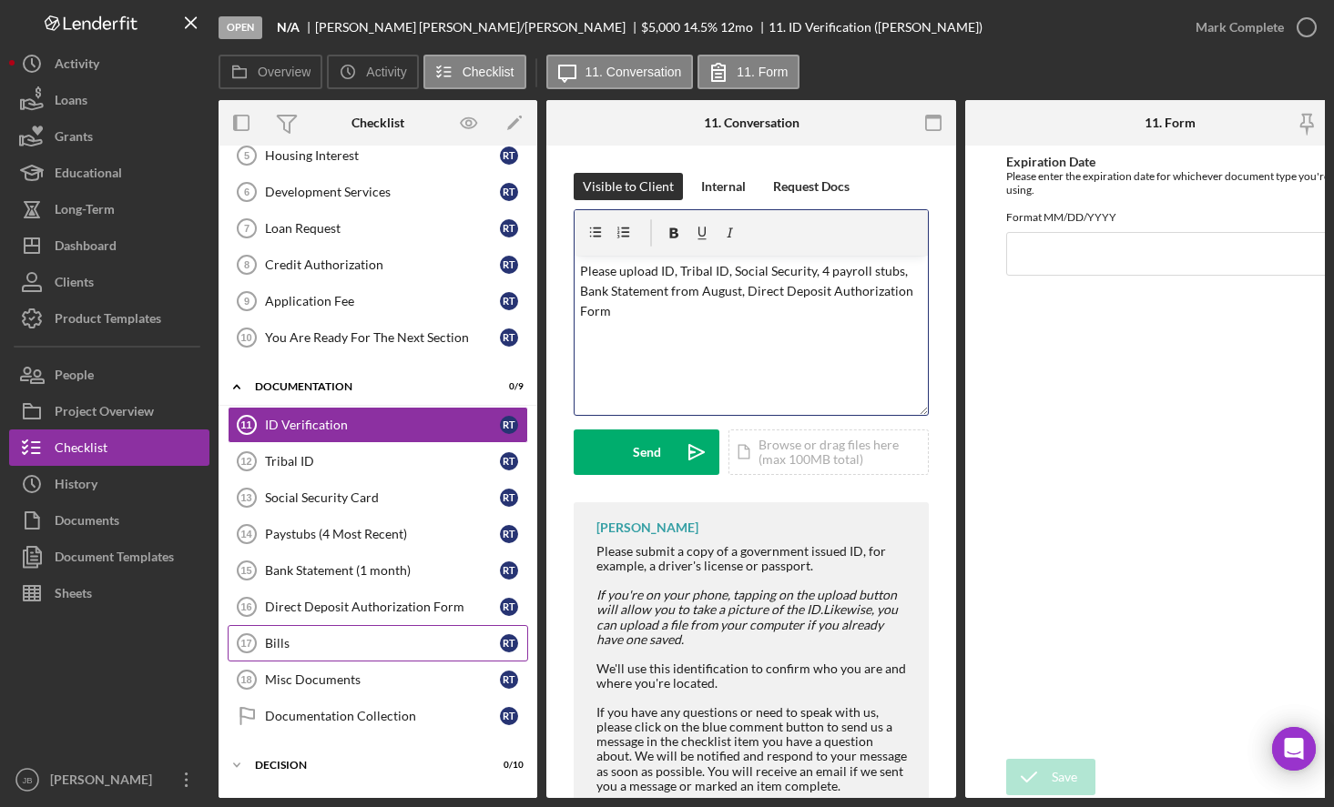
click at [431, 639] on div "Bills" at bounding box center [382, 643] width 235 height 15
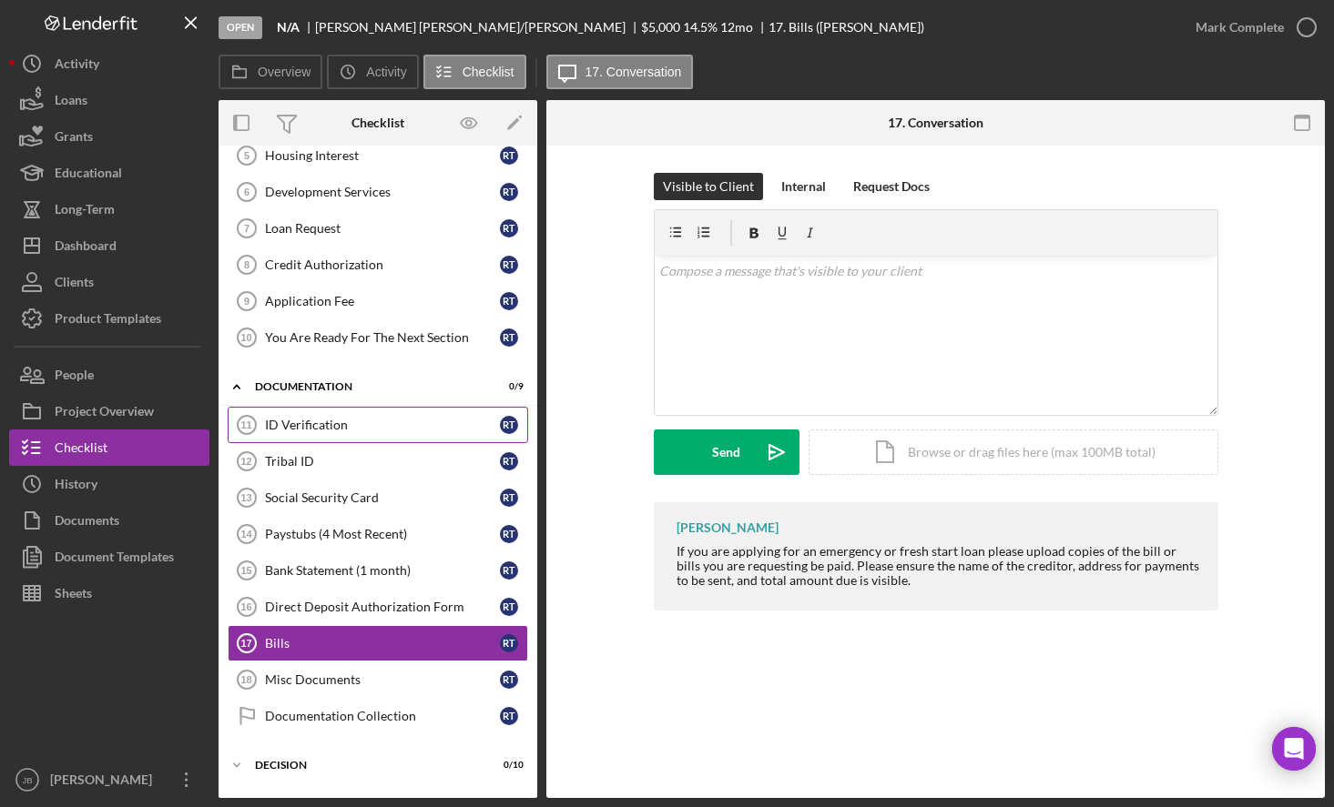
click at [400, 431] on div "ID Verification" at bounding box center [382, 425] width 235 height 15
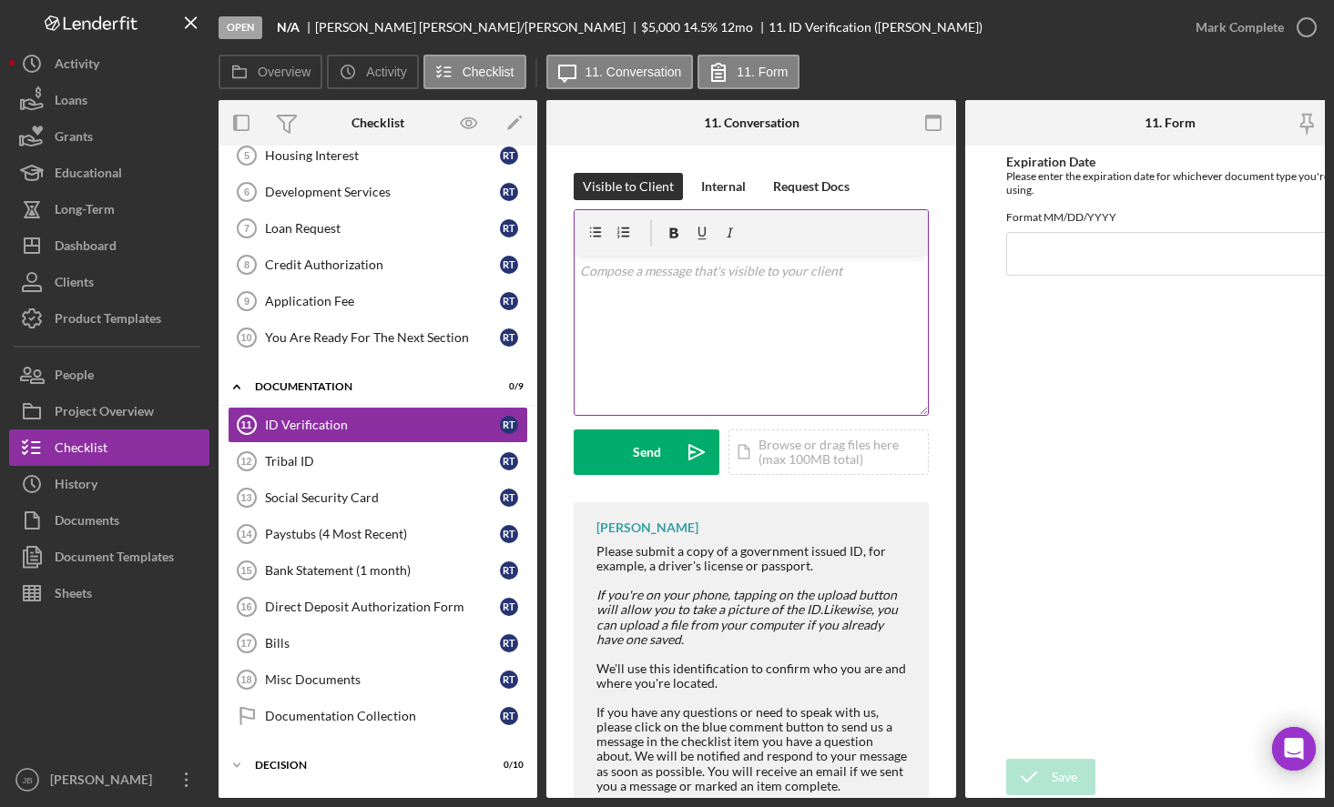
click at [733, 290] on div "v Color teal Color pink Remove color Add row above Add row below Add column bef…" at bounding box center [750, 335] width 353 height 159
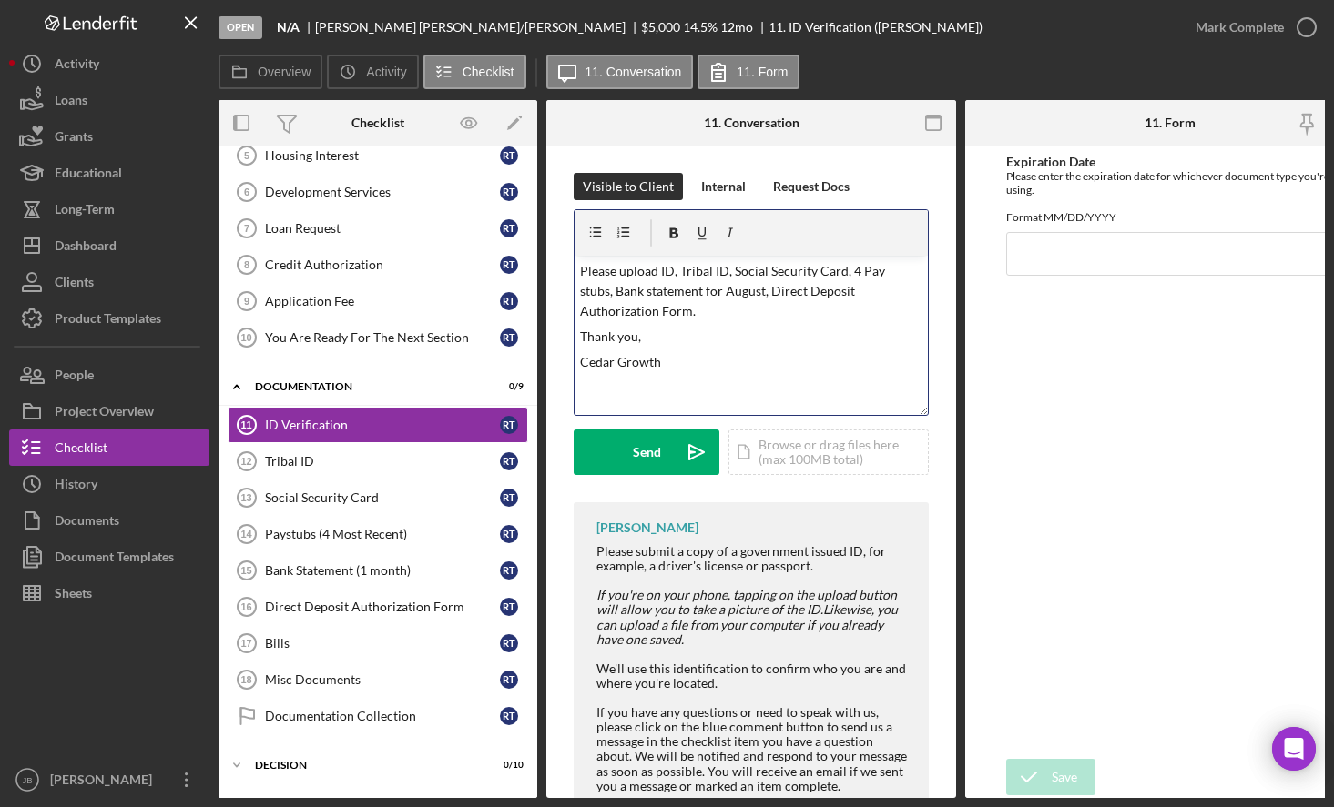
click at [685, 421] on form "v Color teal Color pink Remove color Add row above Add row below Add column bef…" at bounding box center [750, 342] width 355 height 266
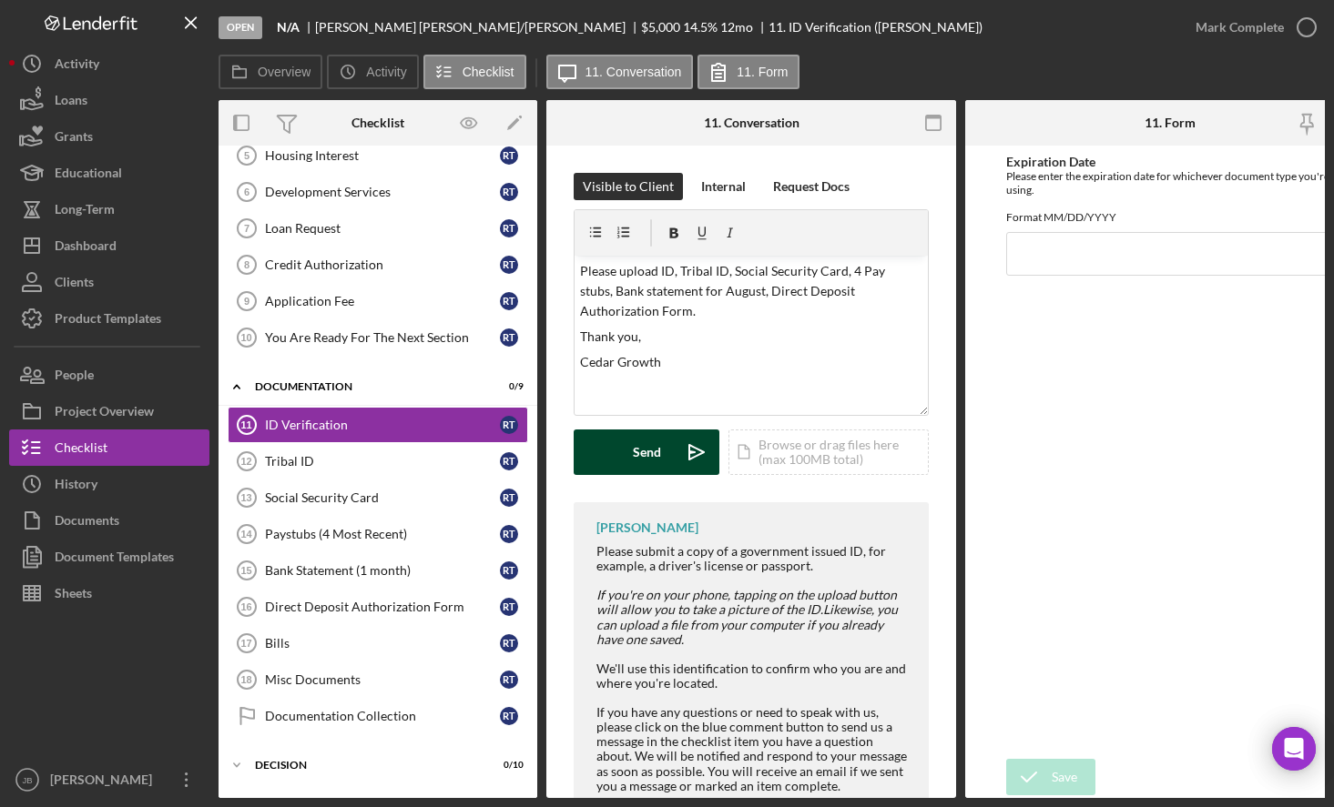
click at [695, 459] on icon "Icon/icon-invite-send" at bounding box center [697, 453] width 46 height 46
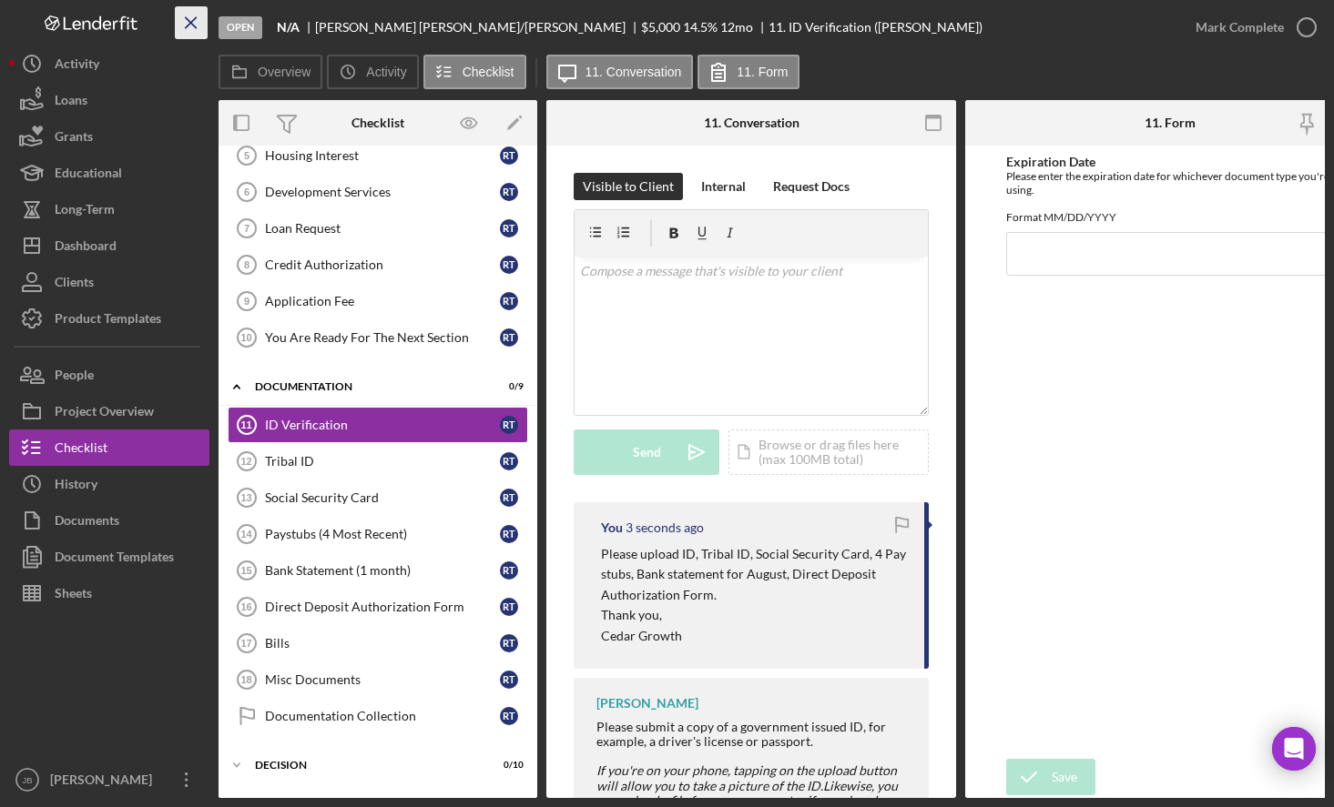
click at [182, 18] on icon "Icon/Menu Close" at bounding box center [191, 23] width 41 height 41
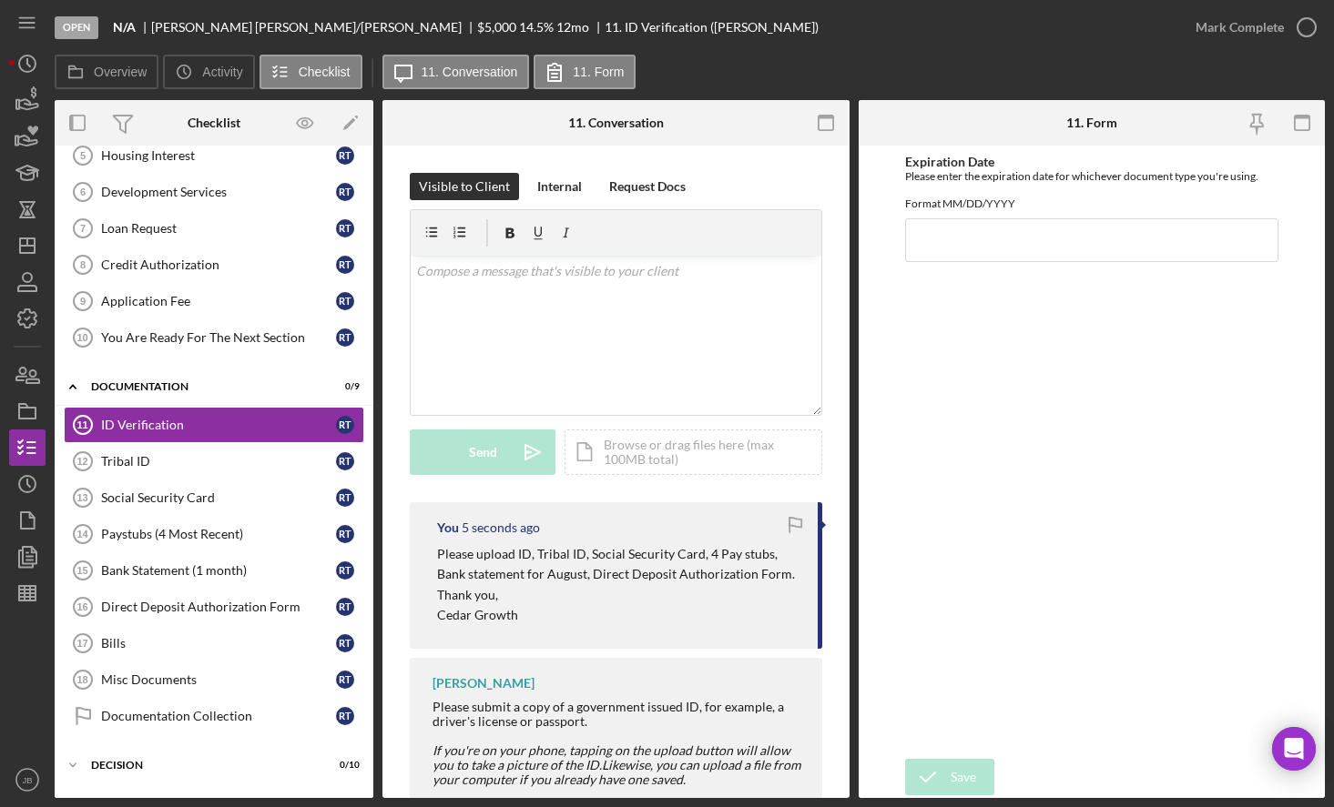
click at [38, 33] on icon "Icon/Menu" at bounding box center [27, 23] width 41 height 41
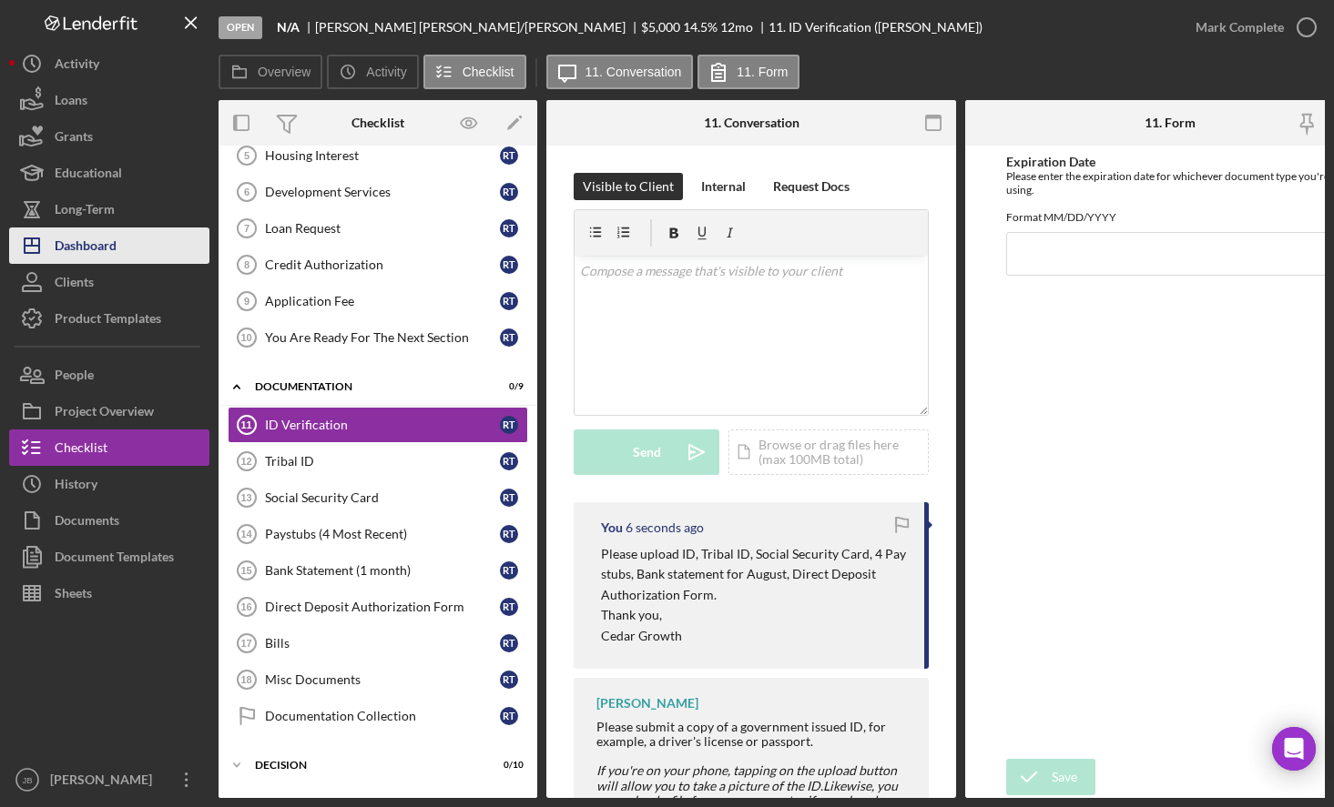
click at [155, 242] on button "Icon/Dashboard Dashboard" at bounding box center [109, 246] width 200 height 36
